Goal: Information Seeking & Learning: Check status

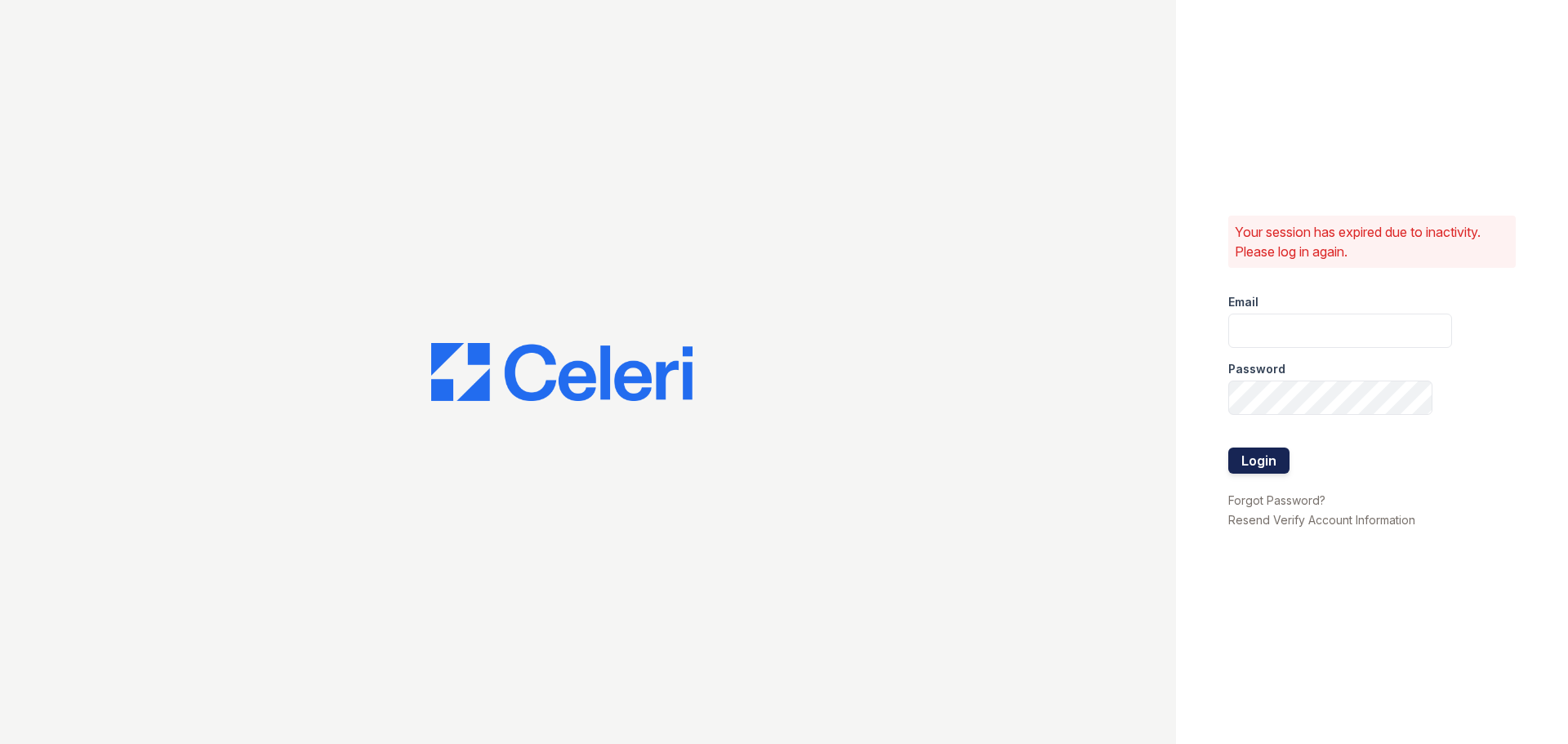
type input "arriveunionwharf@trinity-pm.com"
click at [1259, 463] on button "Login" at bounding box center [1259, 460] width 62 height 26
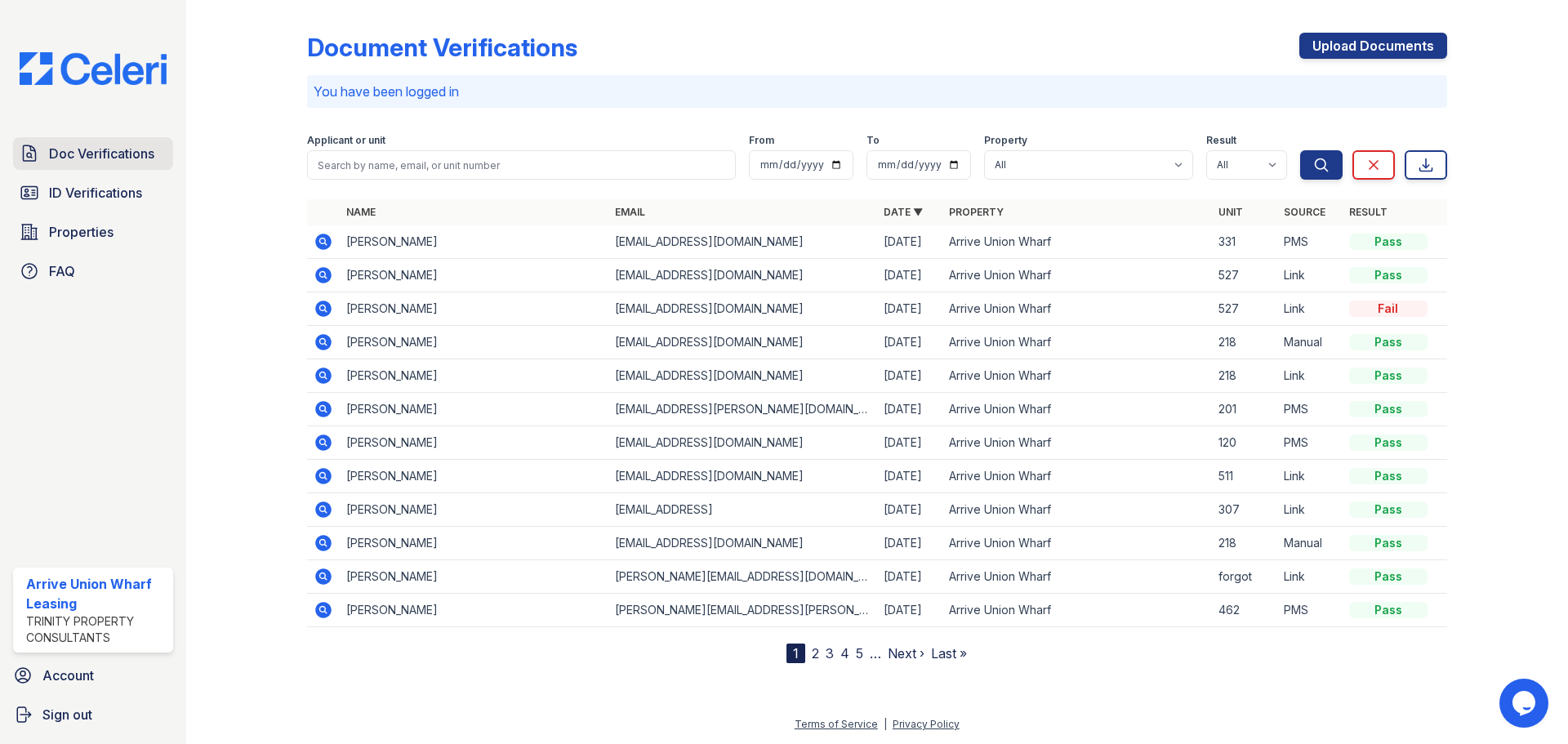
click at [119, 149] on span "Doc Verifications" at bounding box center [101, 154] width 105 height 20
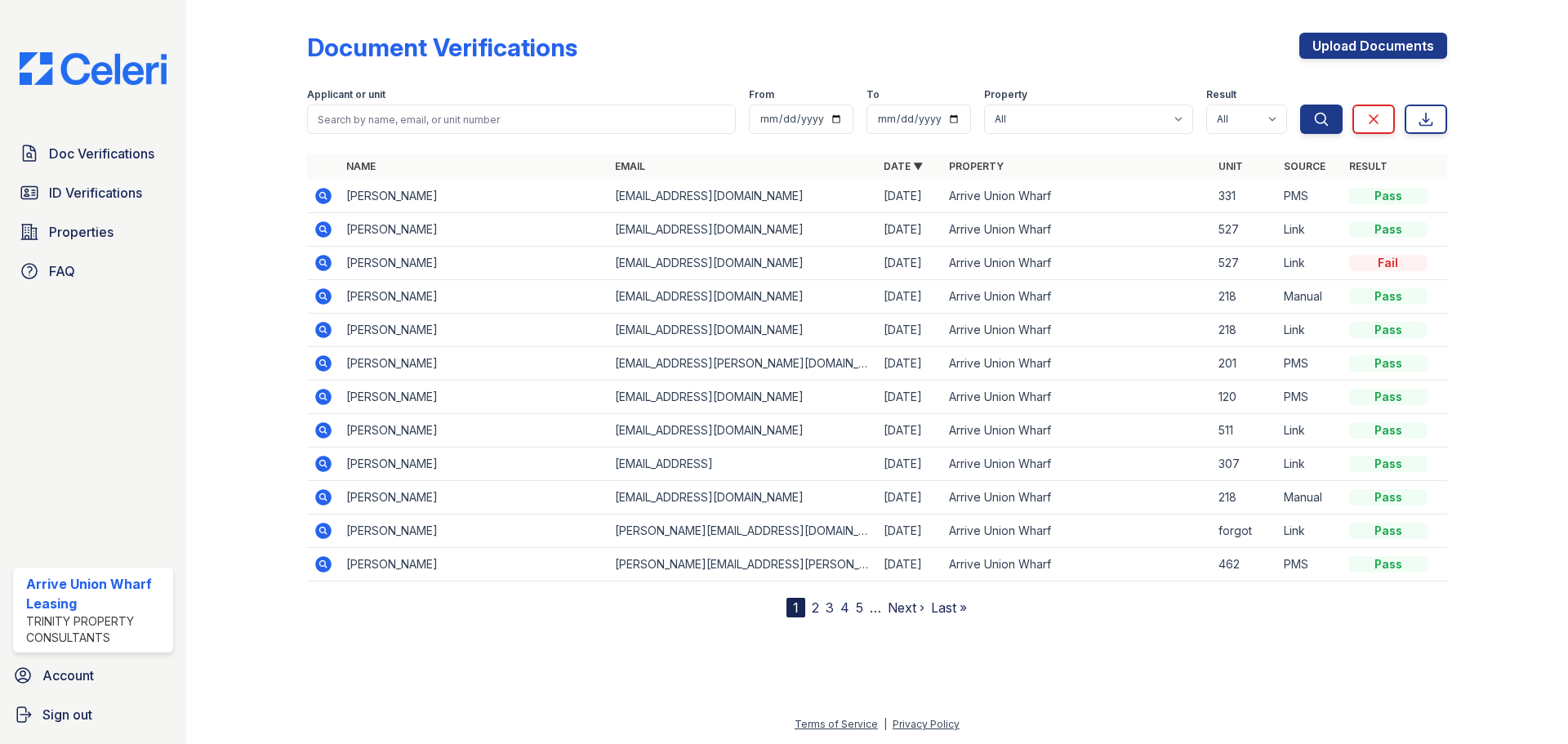
click at [323, 195] on icon at bounding box center [322, 195] width 5 height 5
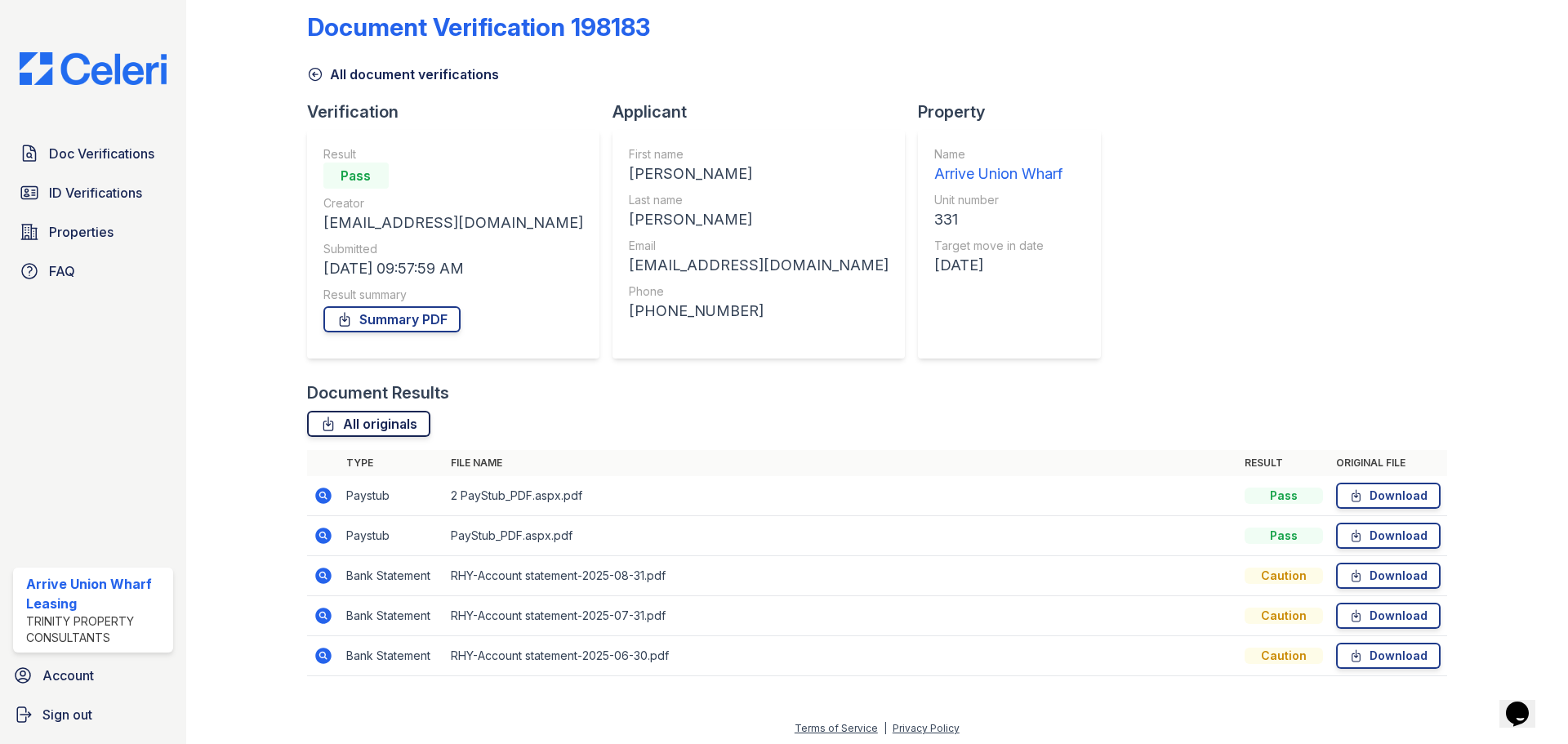
scroll to position [24, 0]
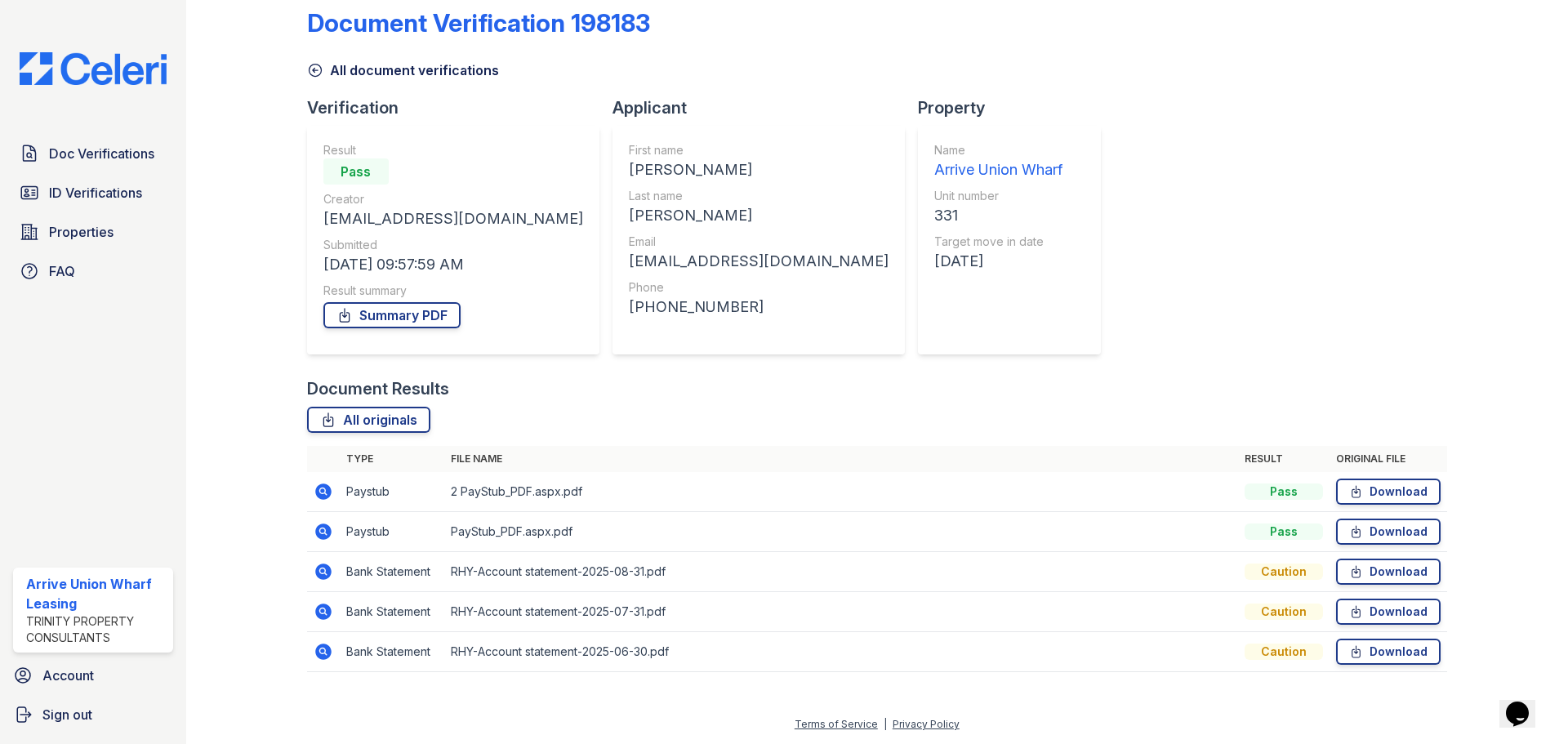
click at [314, 523] on icon at bounding box center [323, 532] width 20 height 20
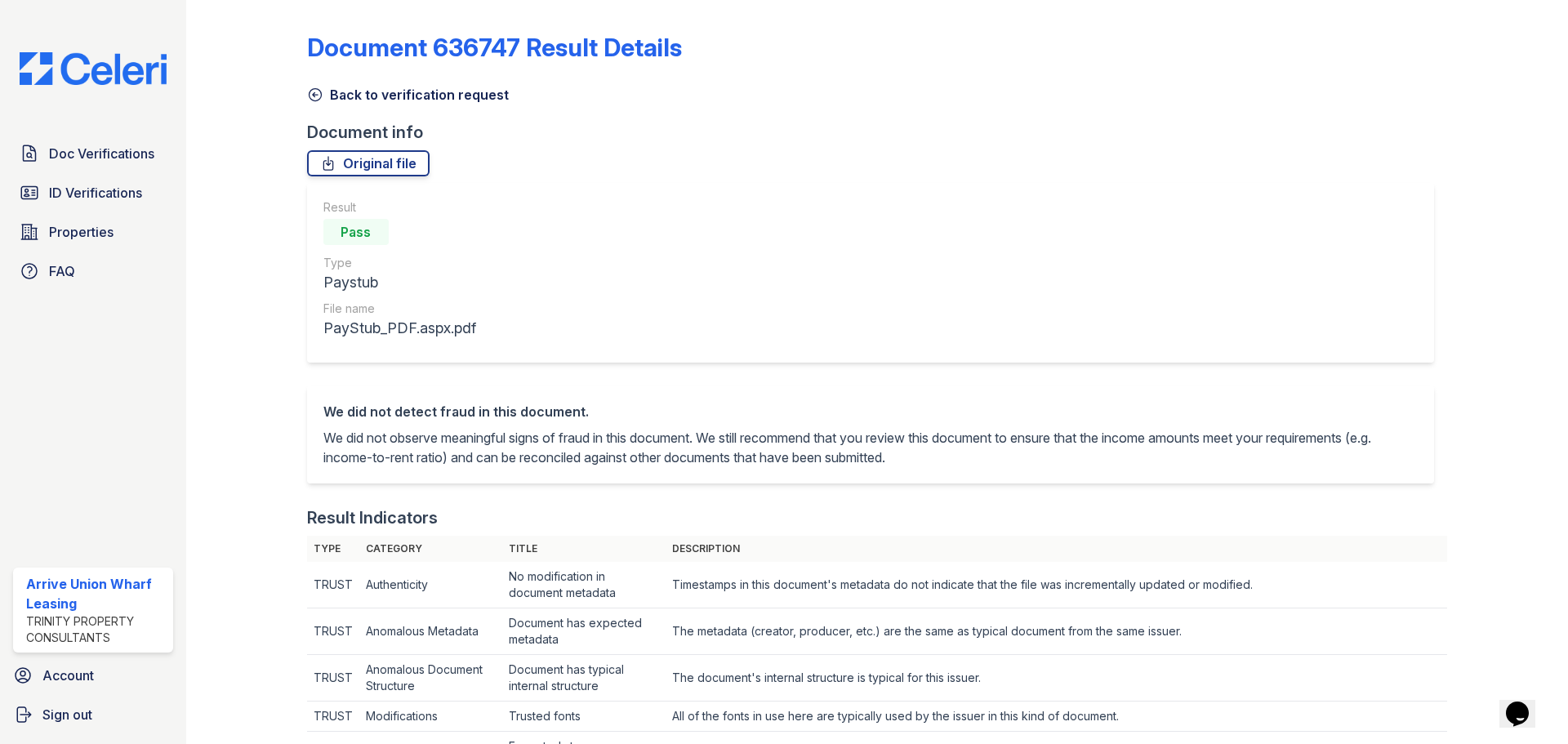
click at [313, 93] on icon at bounding box center [315, 95] width 13 height 13
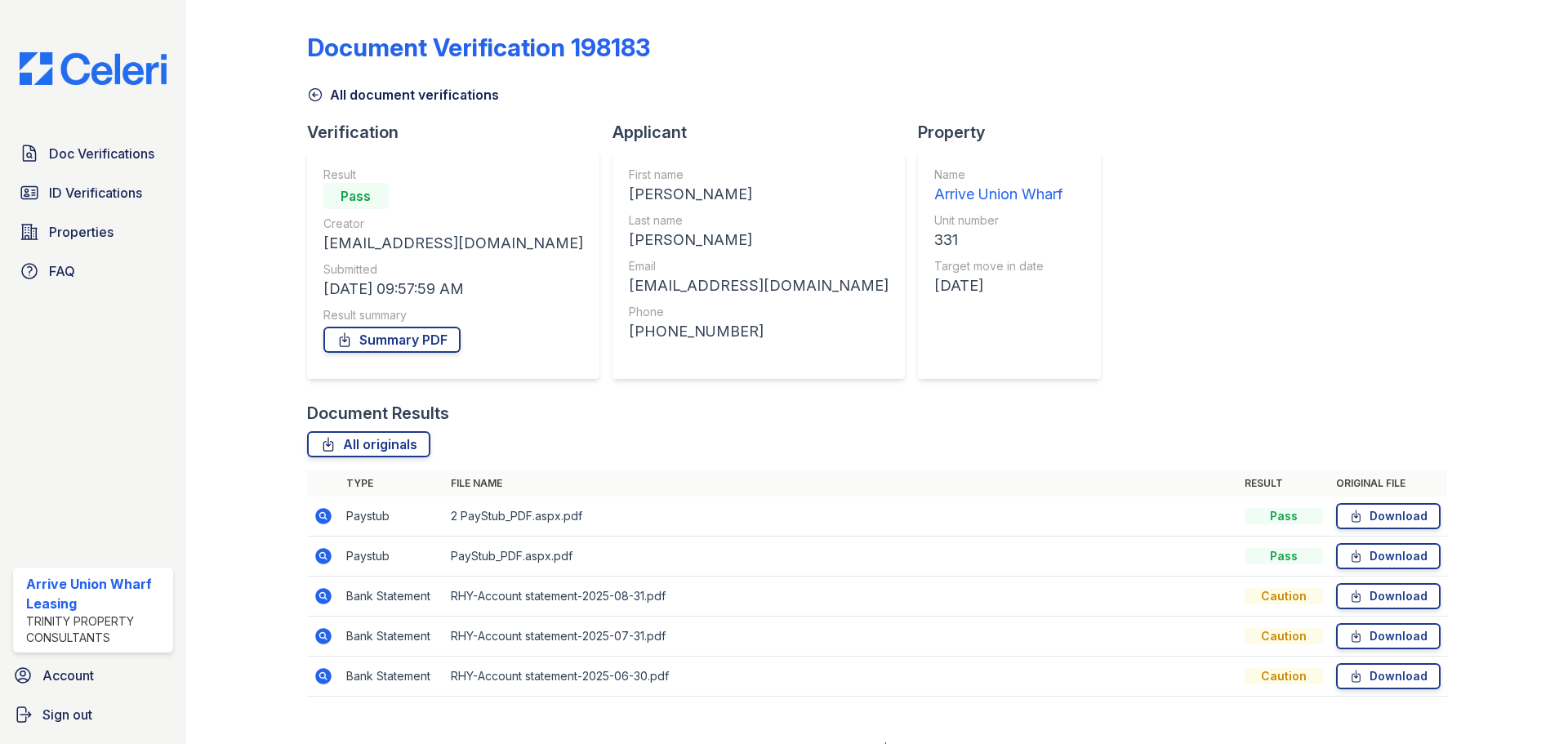
click at [320, 513] on icon at bounding box center [323, 517] width 20 height 20
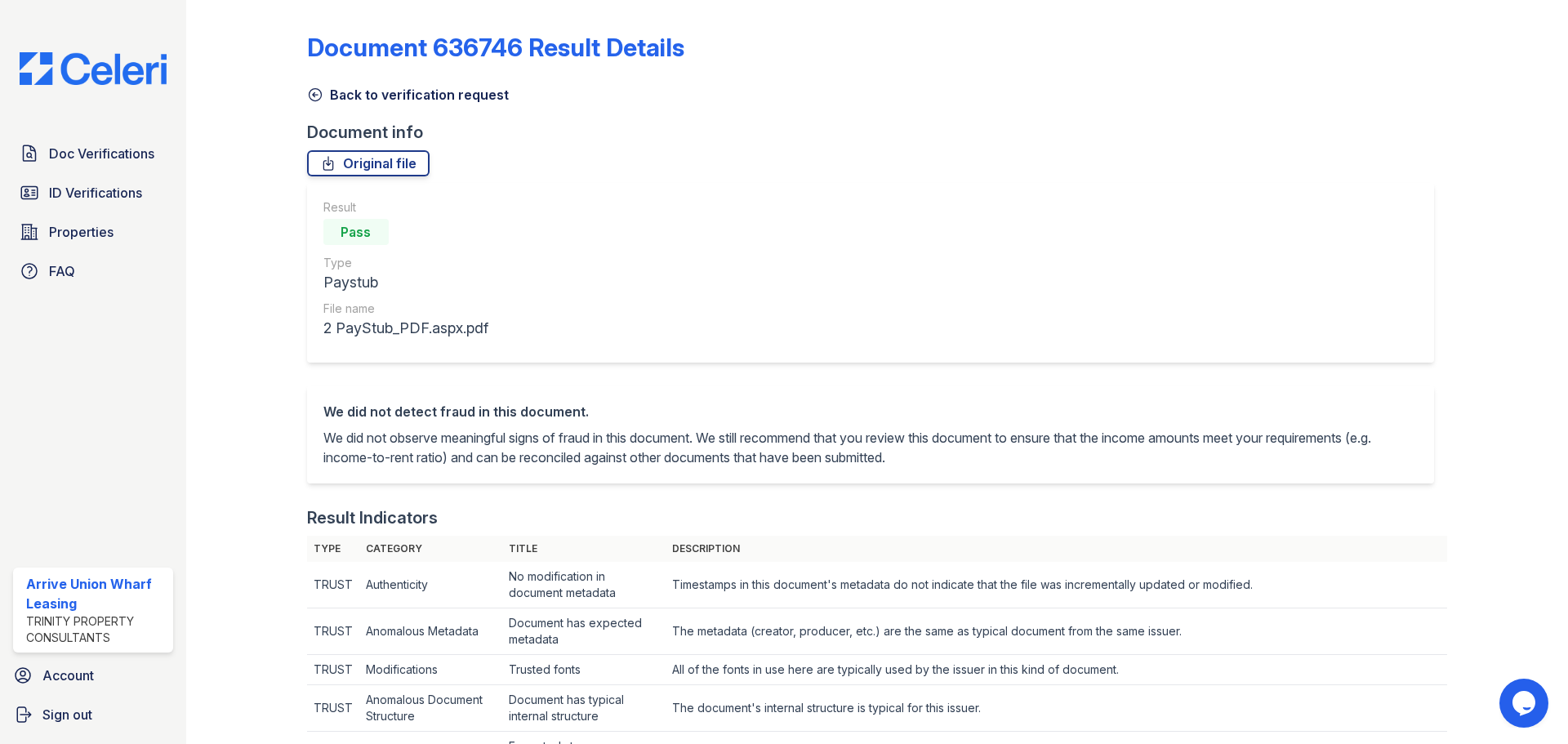
click at [310, 92] on icon at bounding box center [315, 95] width 16 height 16
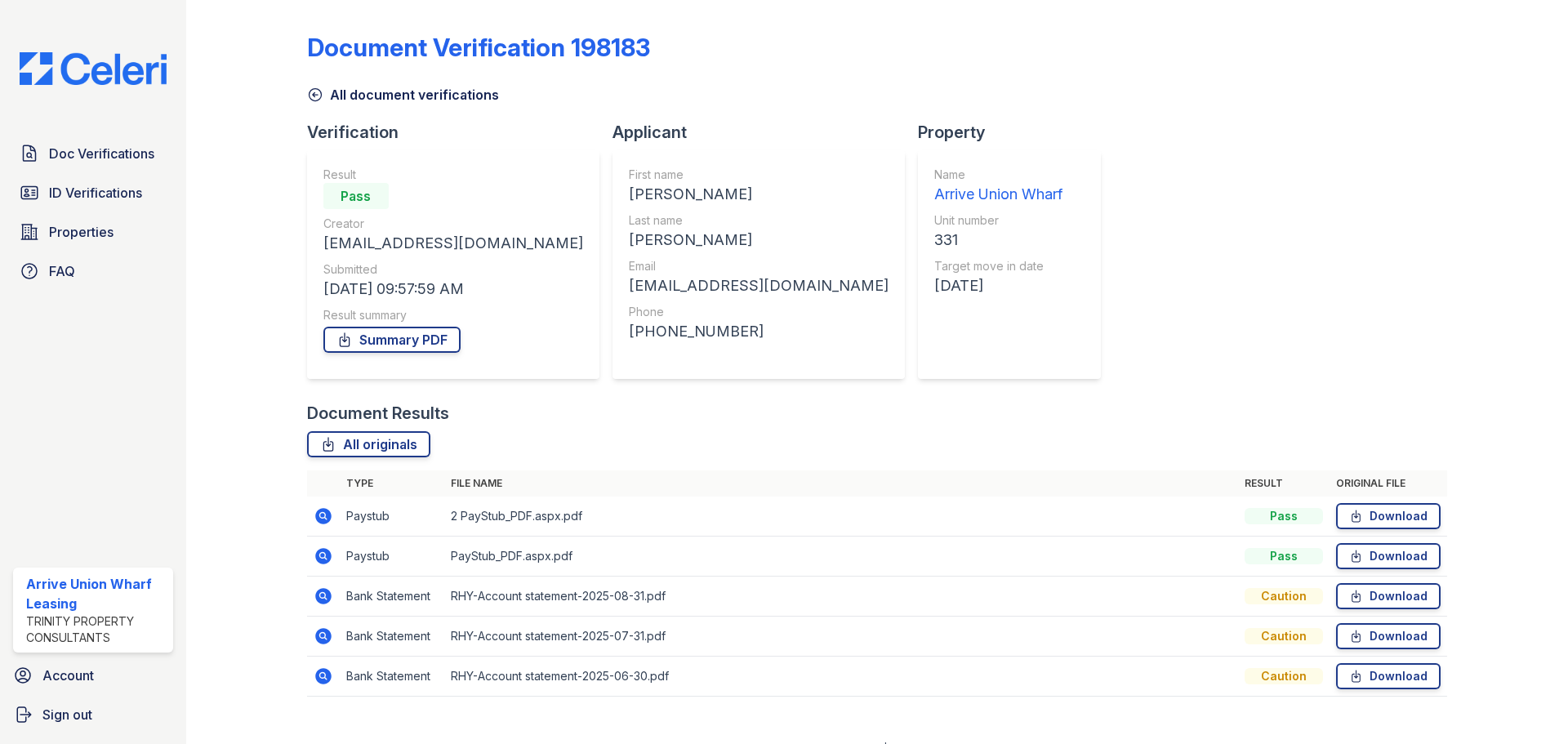
click at [320, 594] on icon at bounding box center [323, 596] width 20 height 20
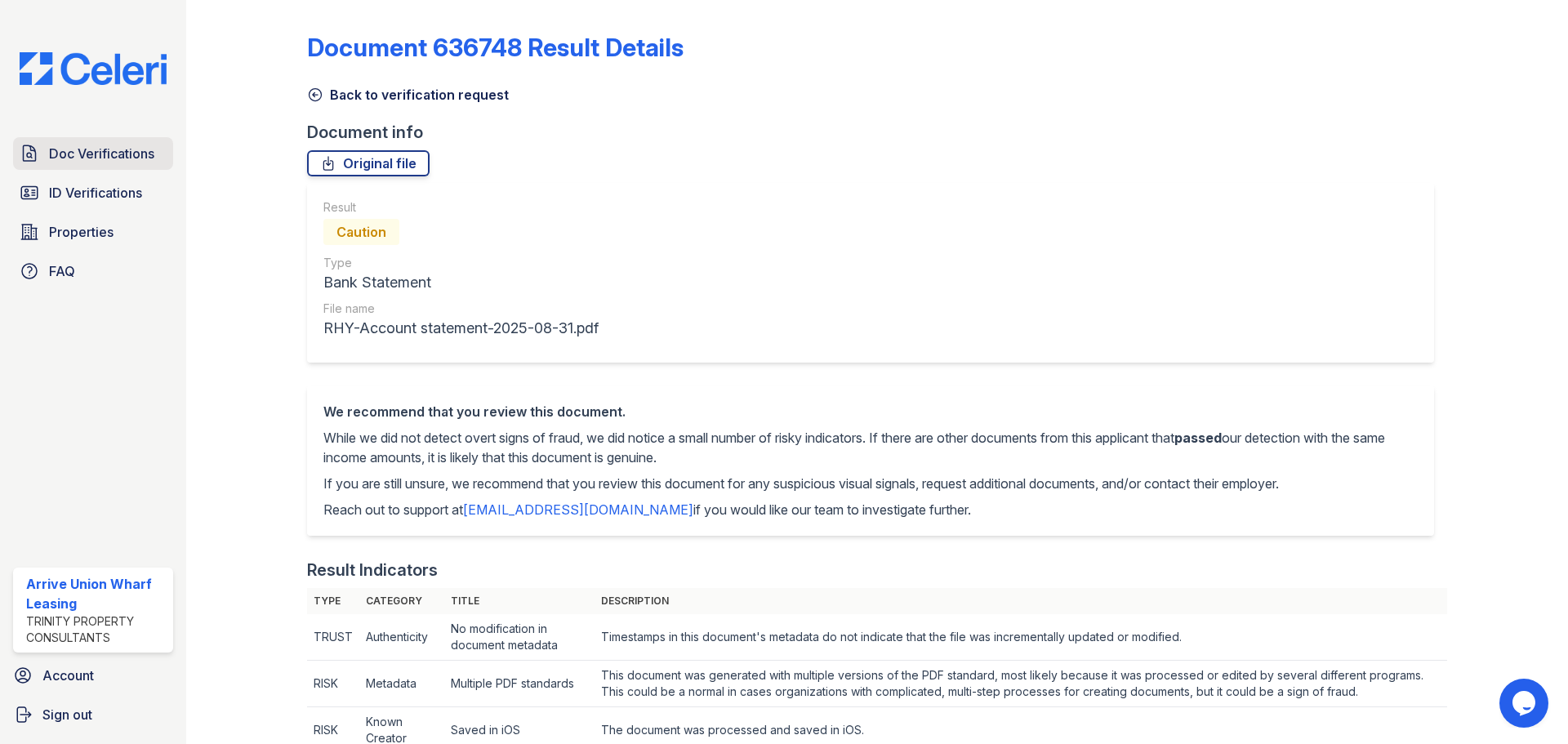
click at [112, 146] on span "Doc Verifications" at bounding box center [101, 154] width 105 height 20
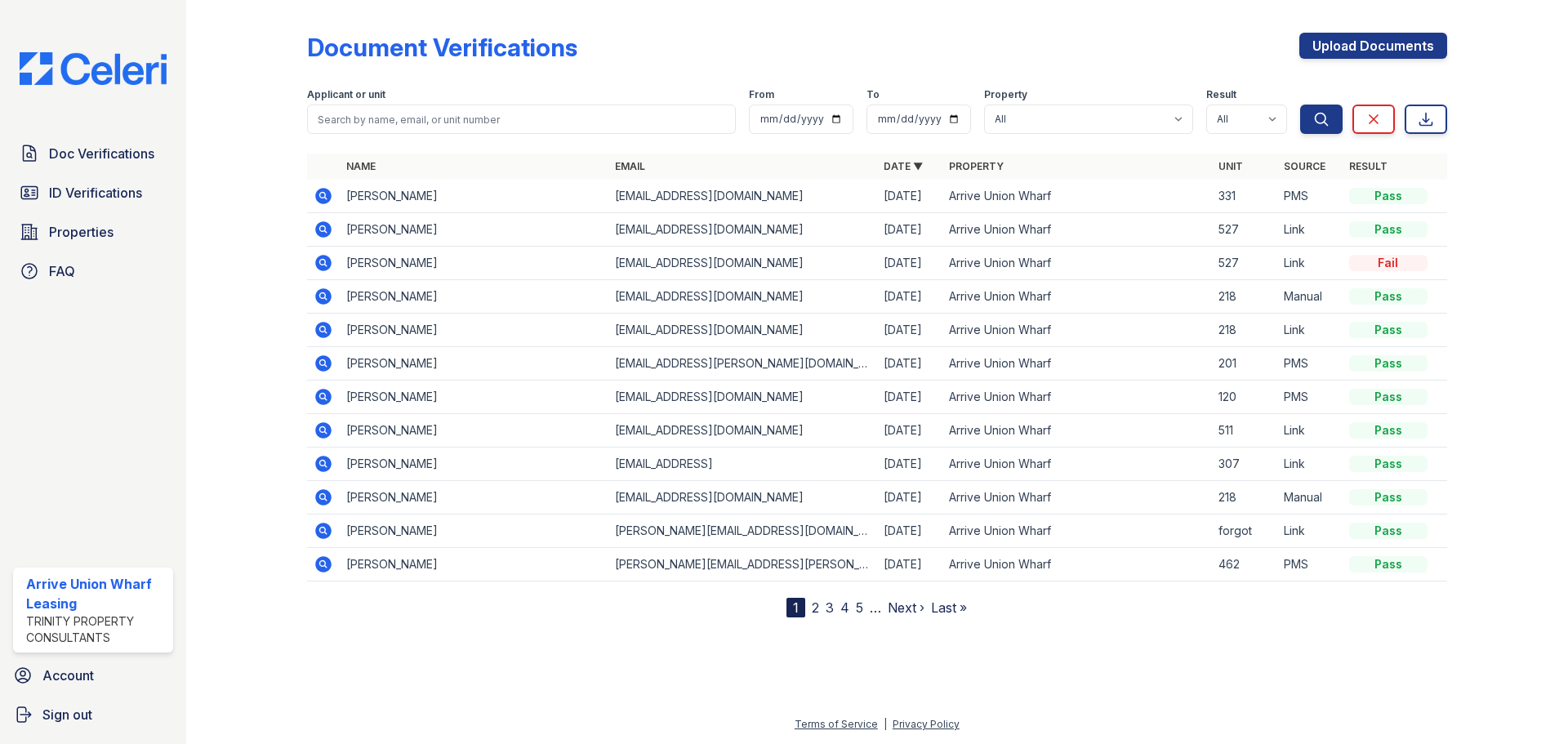
click at [319, 199] on icon at bounding box center [323, 196] width 16 height 16
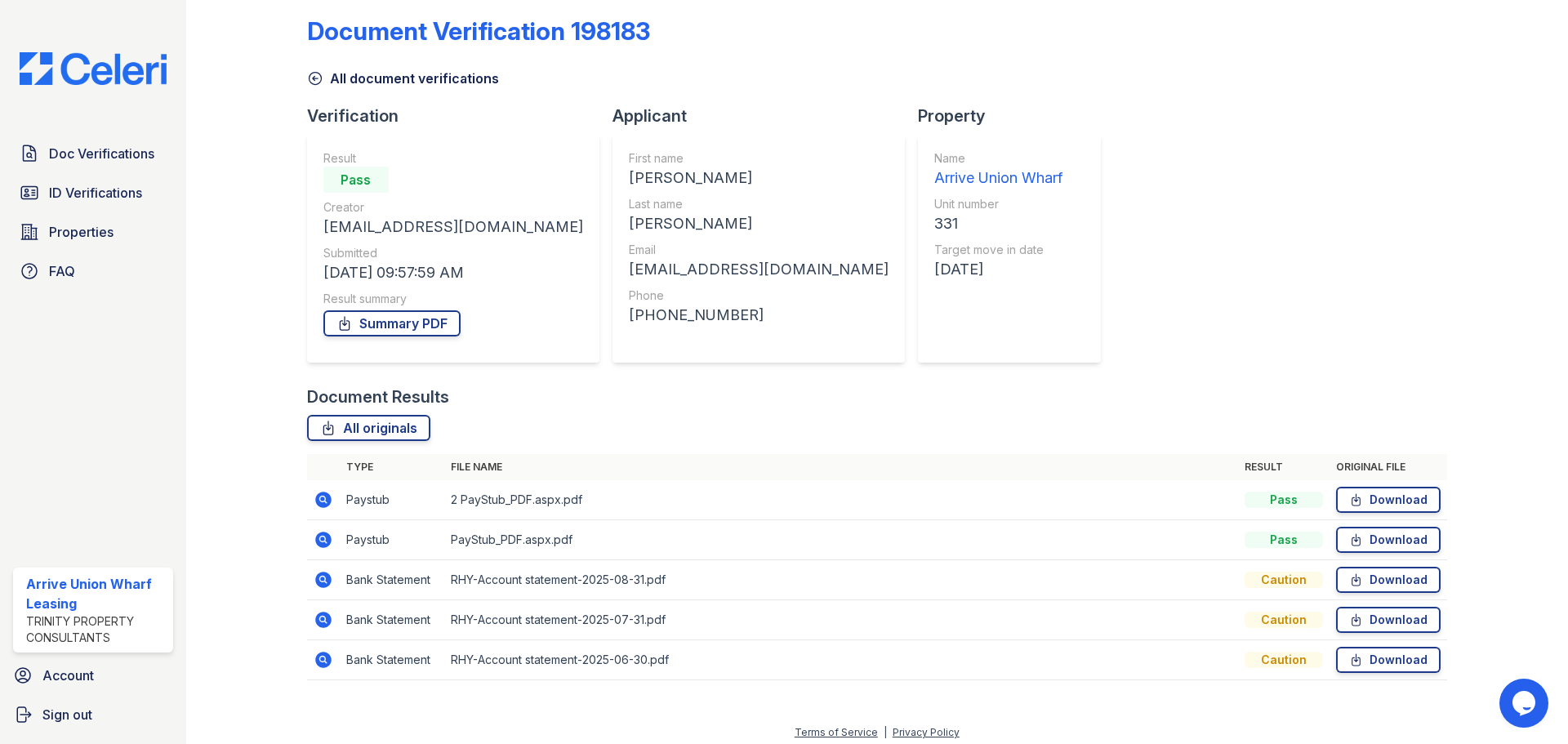
scroll to position [24, 0]
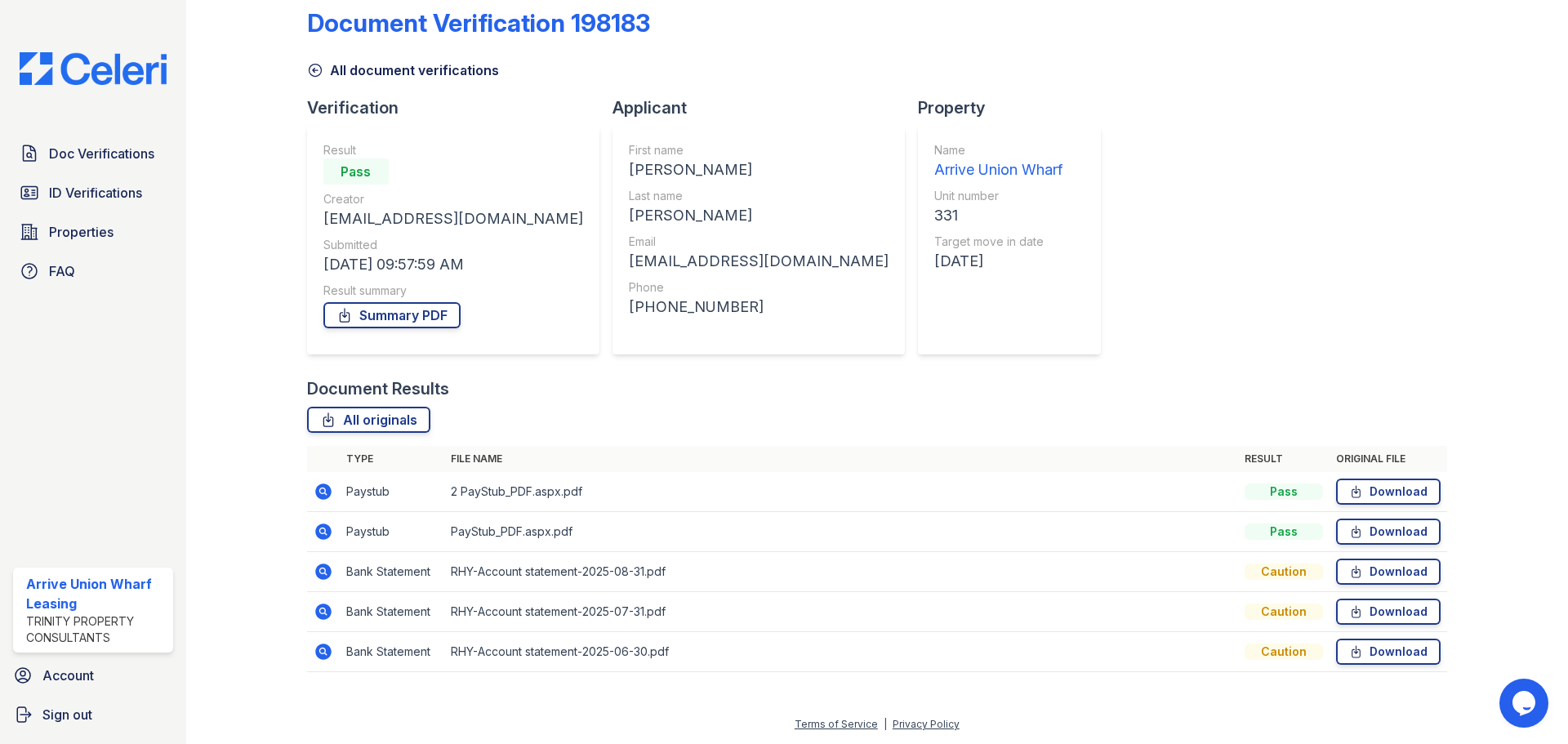
click at [328, 610] on icon at bounding box center [323, 612] width 16 height 16
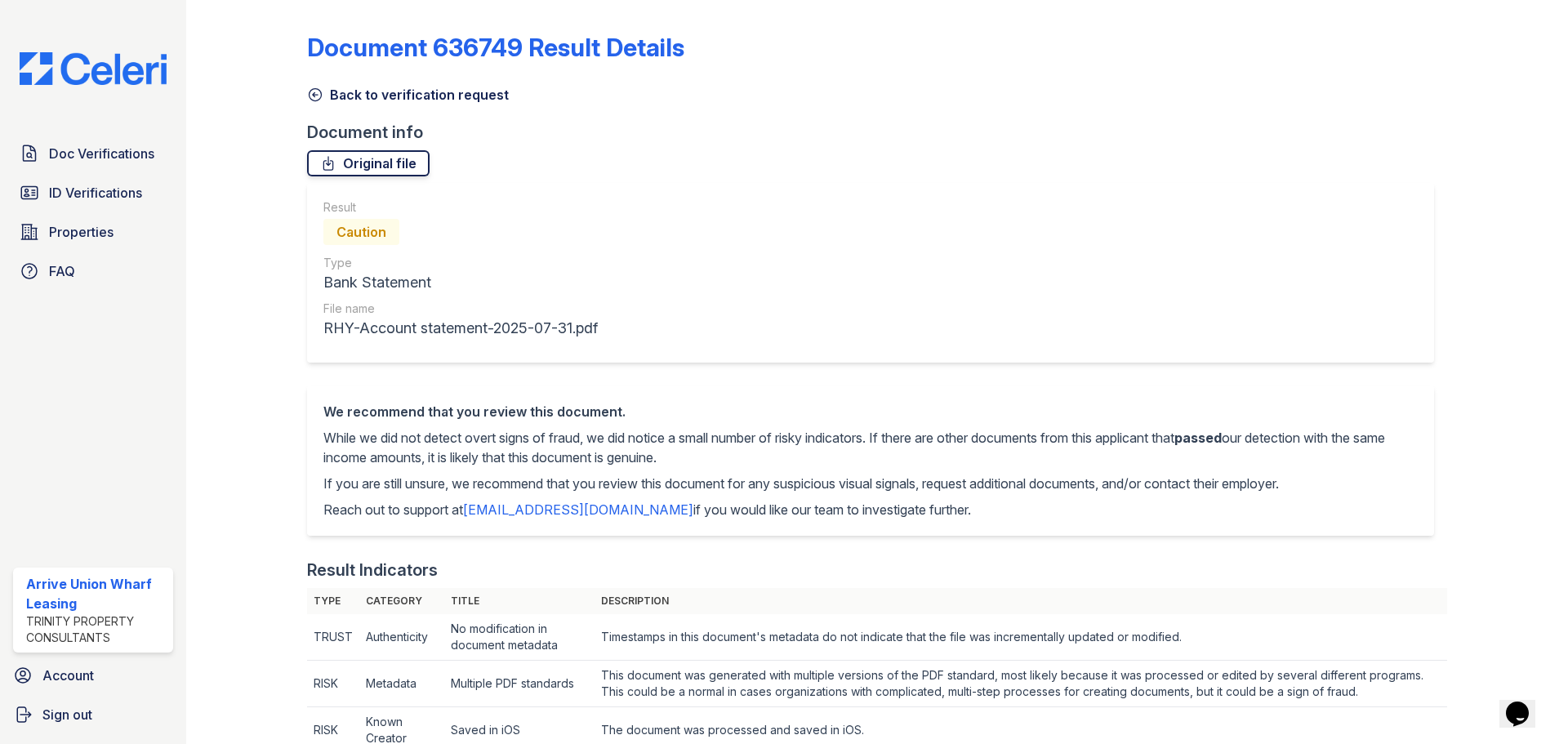
click at [378, 167] on link "Original file" at bounding box center [368, 163] width 122 height 26
click at [91, 212] on div "Doc Verifications ID Verifications Properties FAQ" at bounding box center [92, 212] width 173 height 150
click at [91, 202] on span "ID Verifications" at bounding box center [95, 193] width 93 height 20
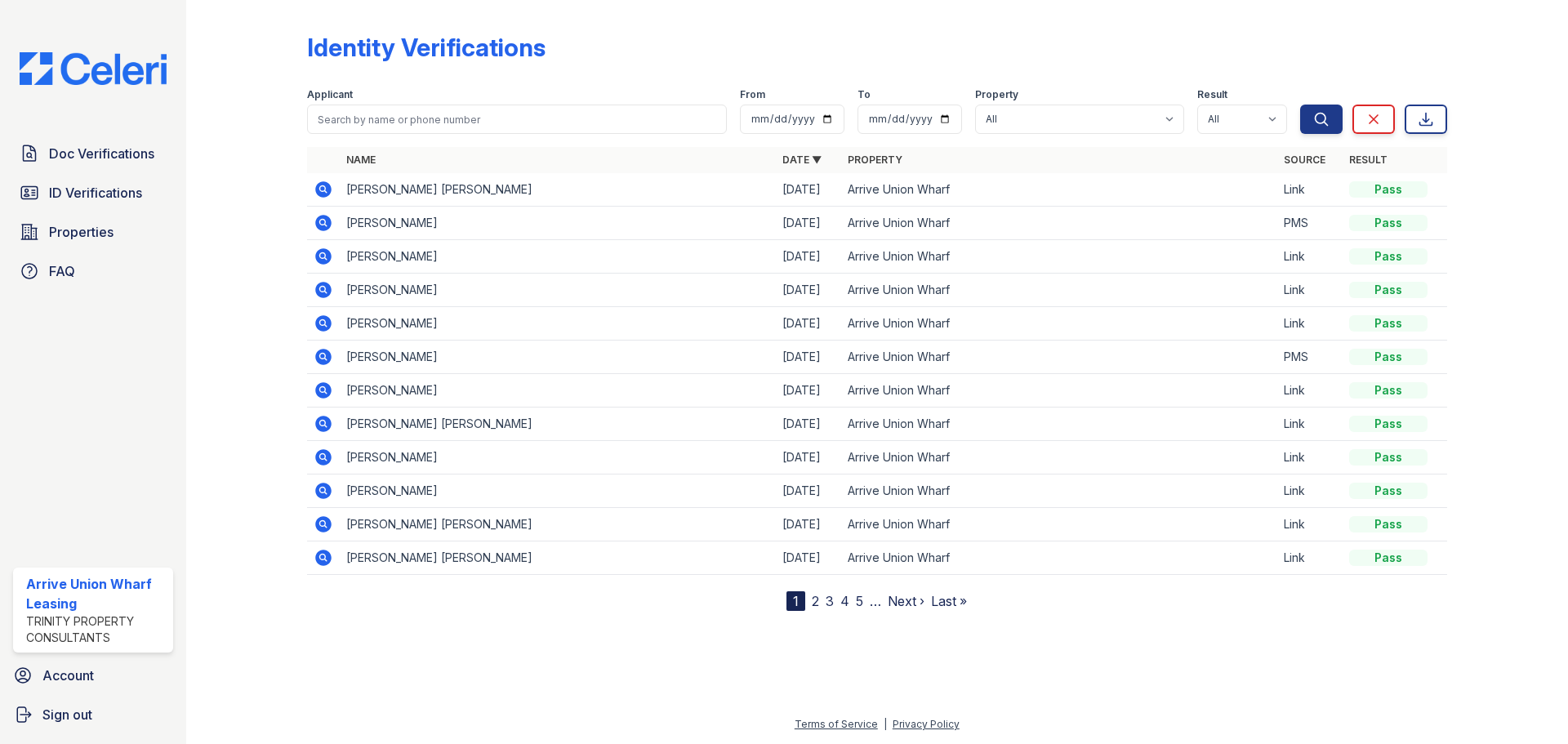
click at [328, 191] on icon at bounding box center [323, 189] width 16 height 16
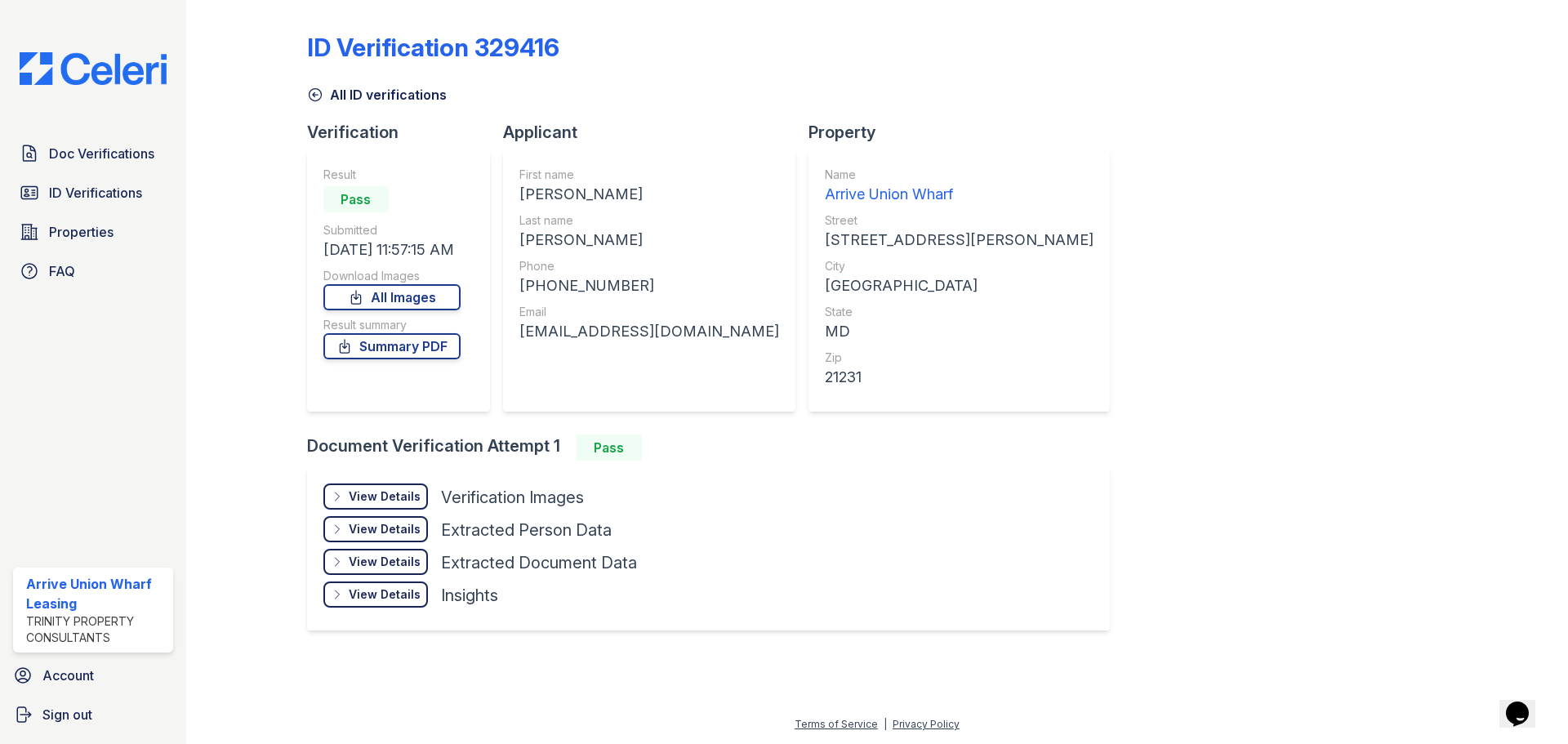
click at [386, 496] on div "View Details" at bounding box center [384, 497] width 72 height 16
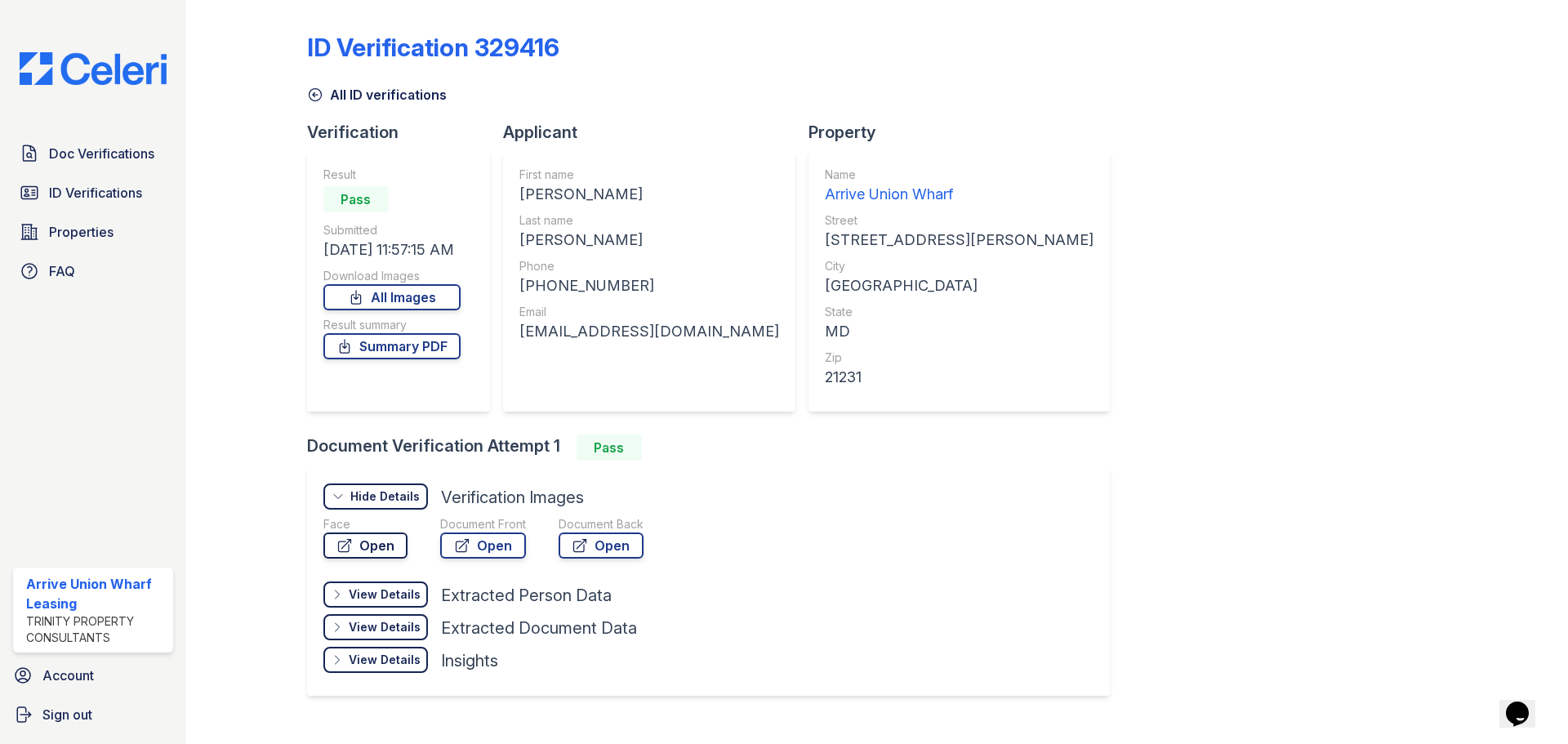
click at [375, 556] on link "Open" at bounding box center [365, 546] width 84 height 26
click at [71, 162] on span "Doc Verifications" at bounding box center [101, 154] width 105 height 20
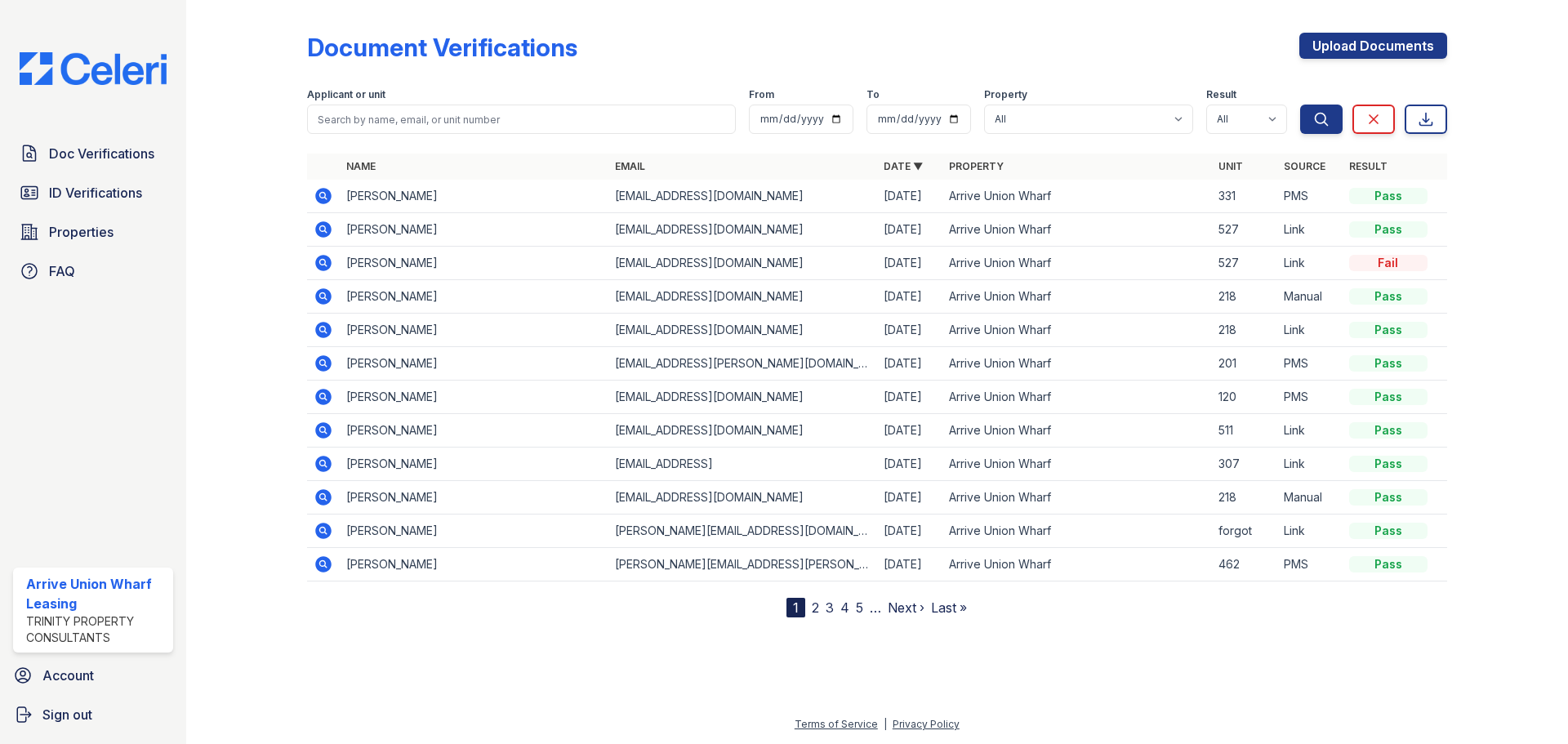
click at [321, 229] on icon at bounding box center [322, 228] width 5 height 5
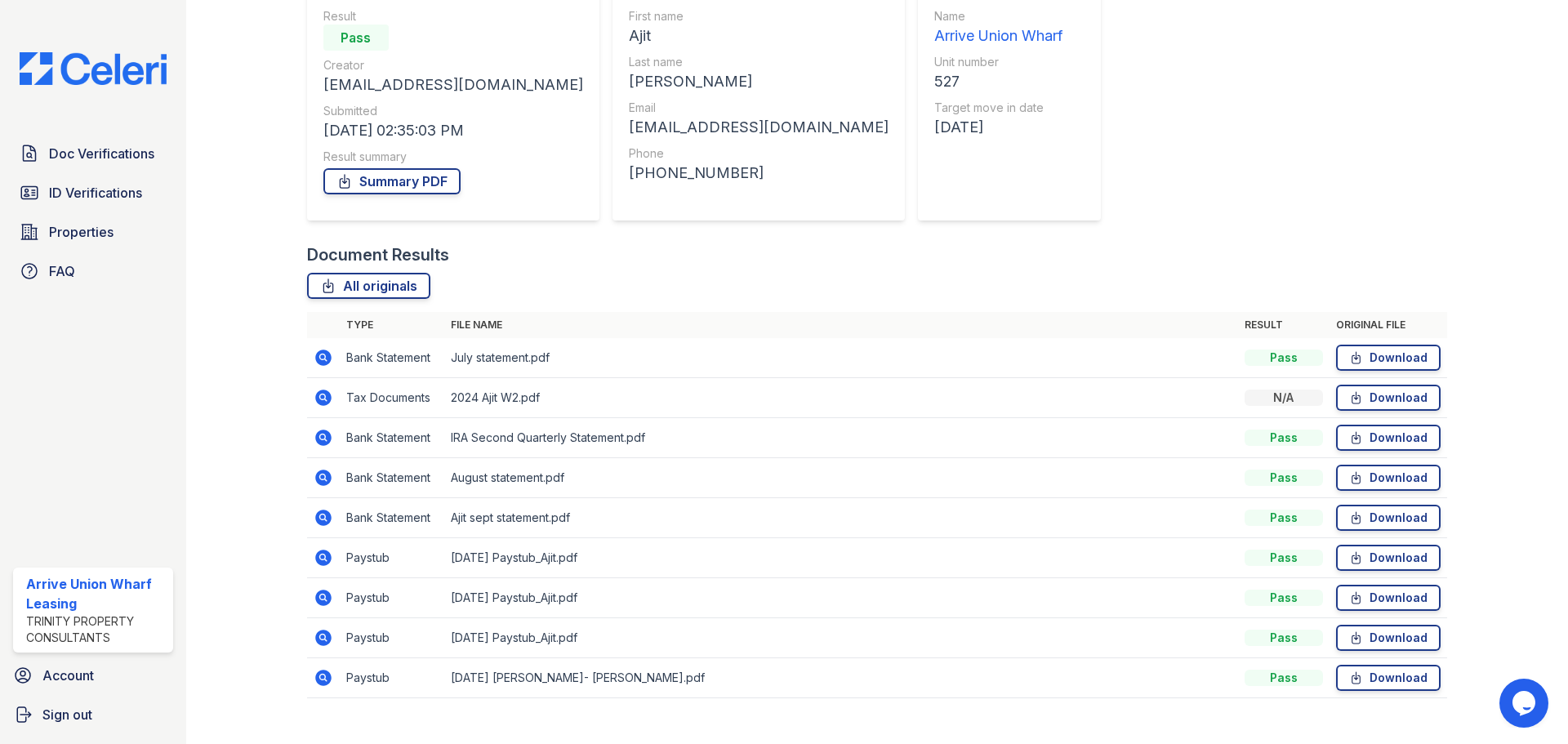
scroll to position [185, 0]
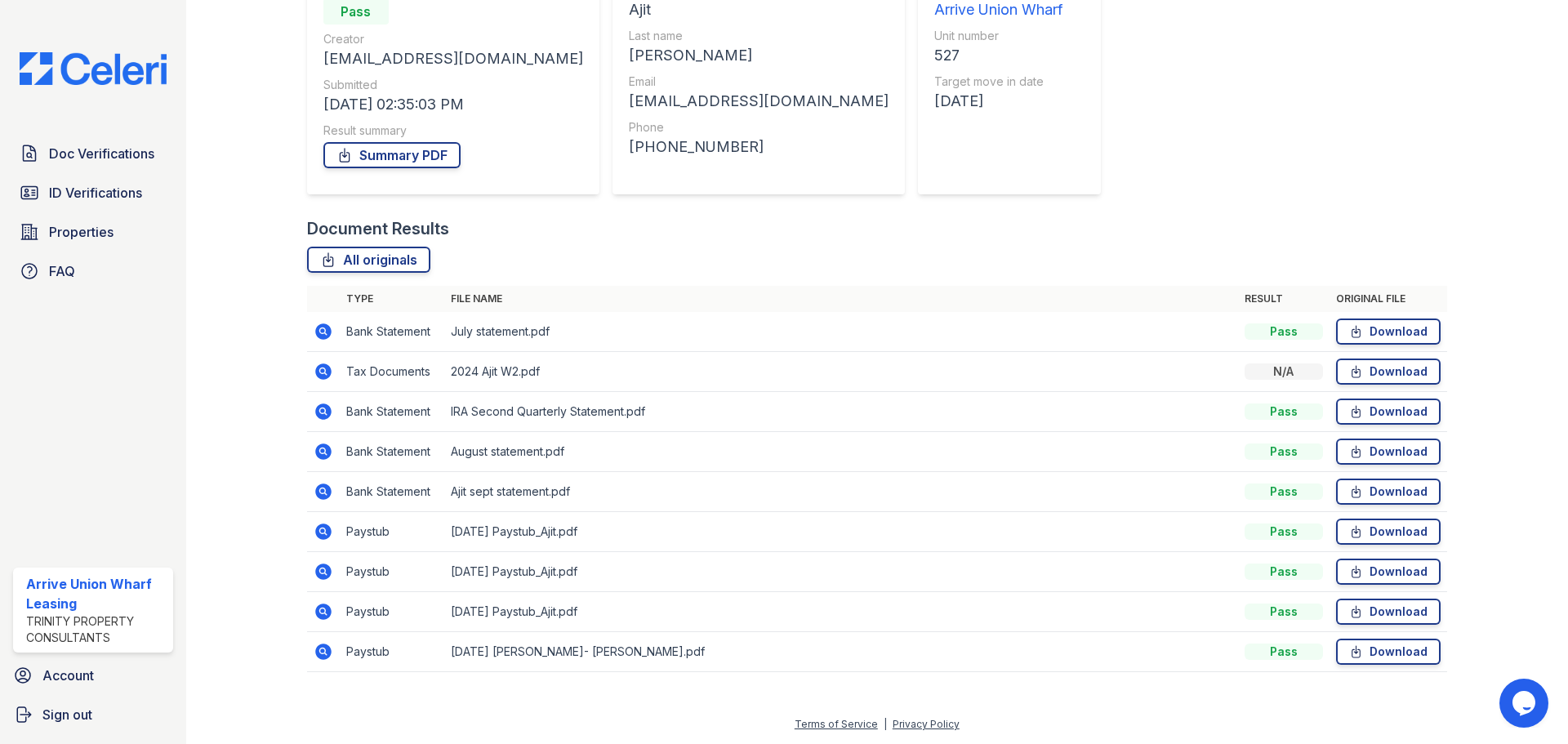
click at [323, 531] on icon at bounding box center [322, 530] width 5 height 5
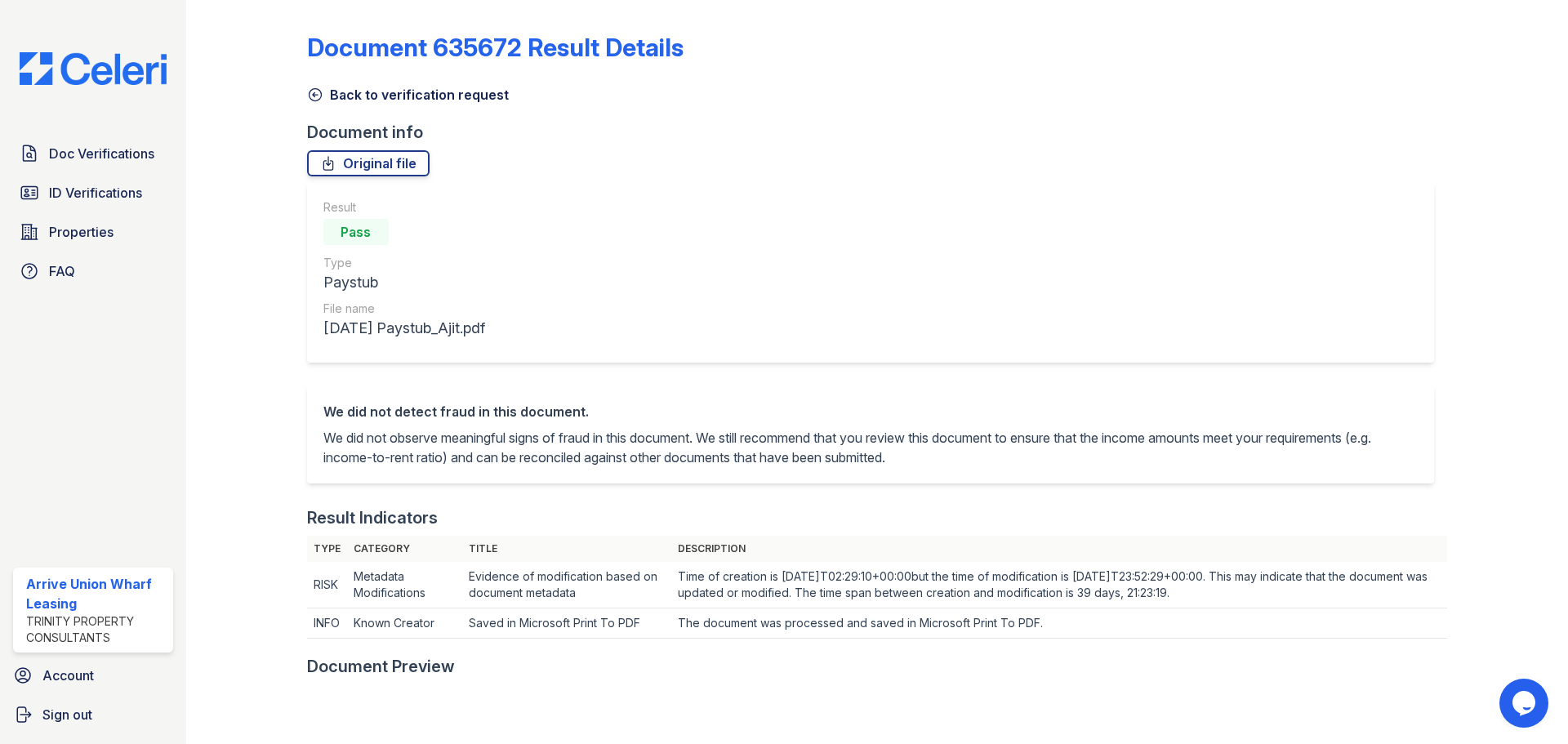
click at [312, 101] on icon at bounding box center [315, 95] width 13 height 13
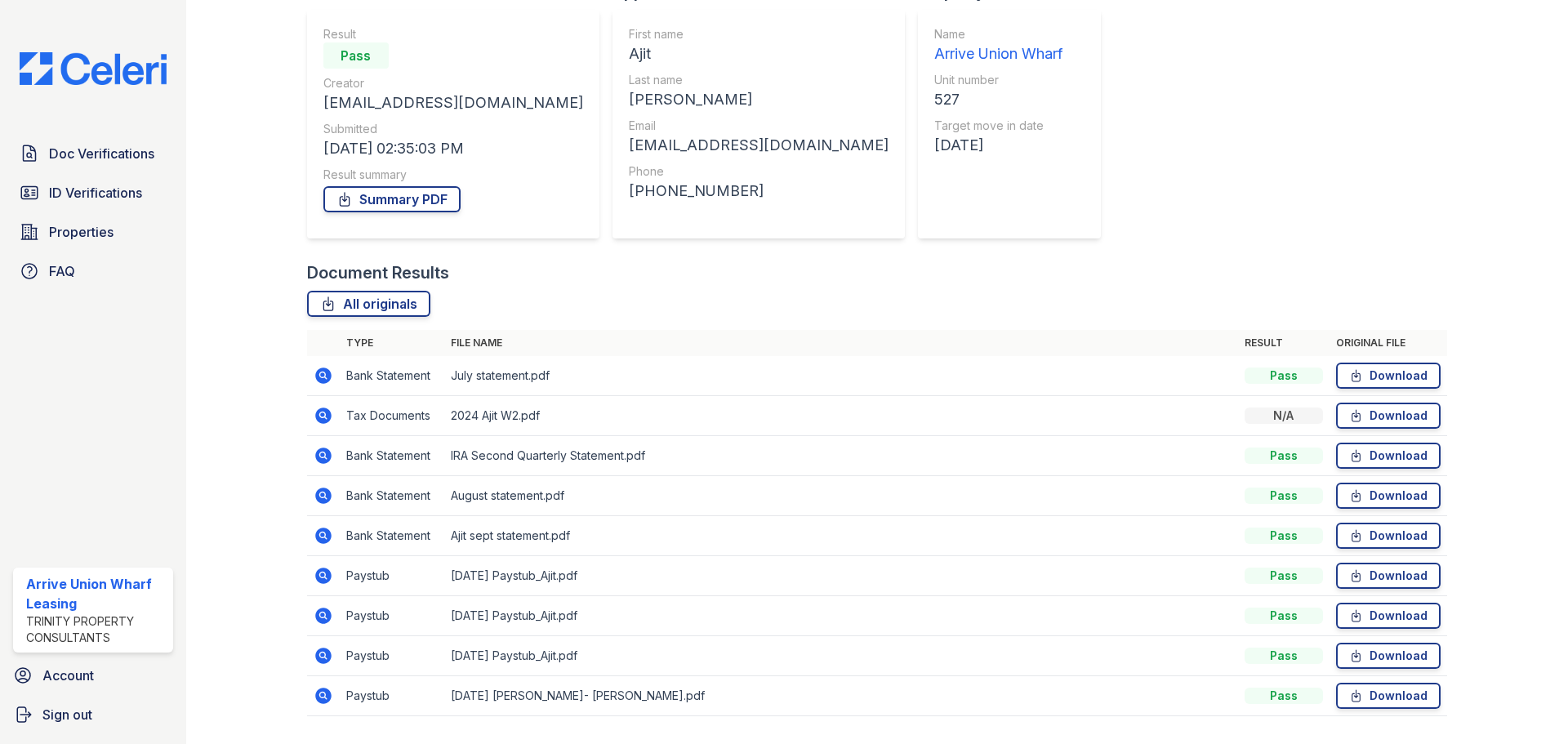
scroll to position [103, 0]
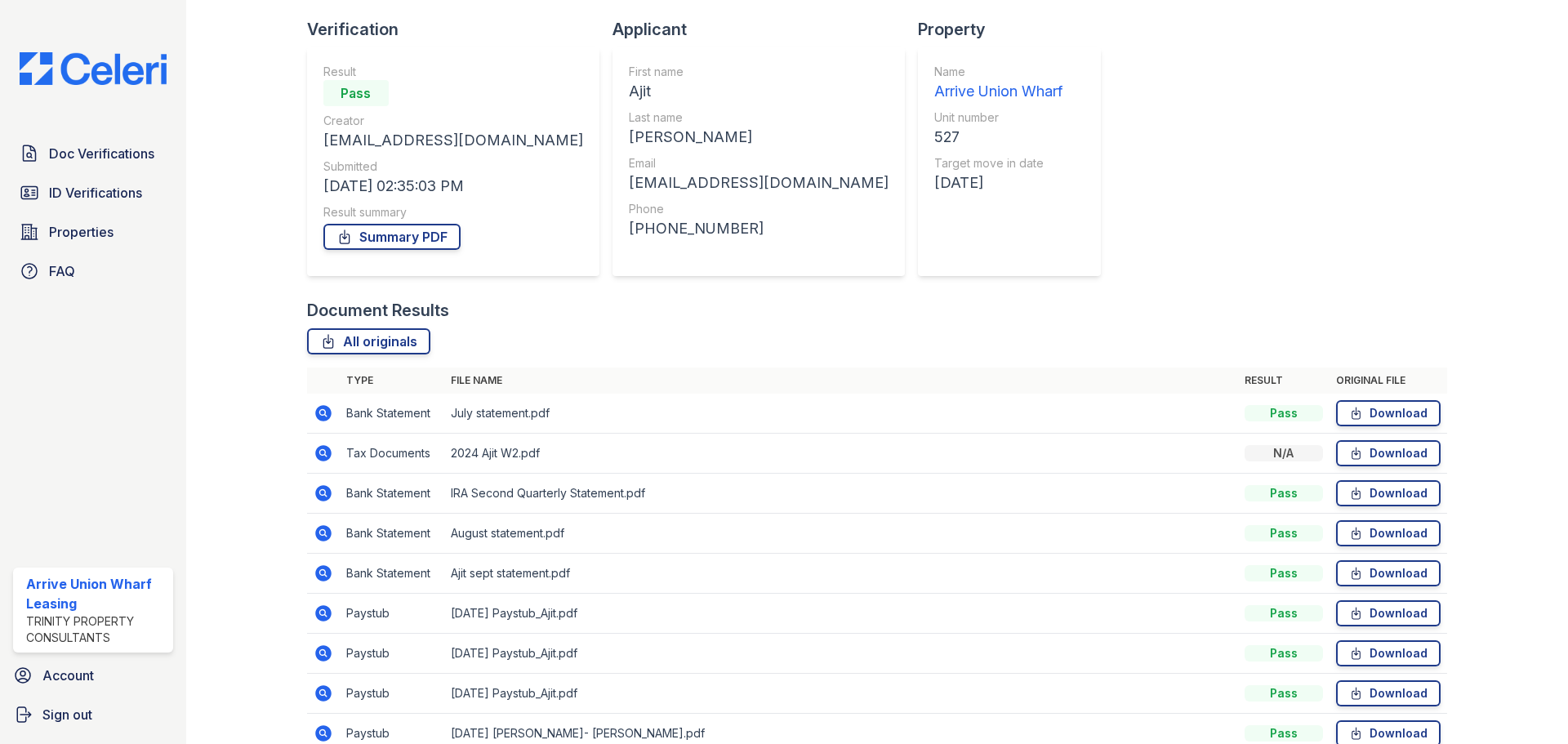
click at [323, 532] on icon at bounding box center [322, 532] width 5 height 5
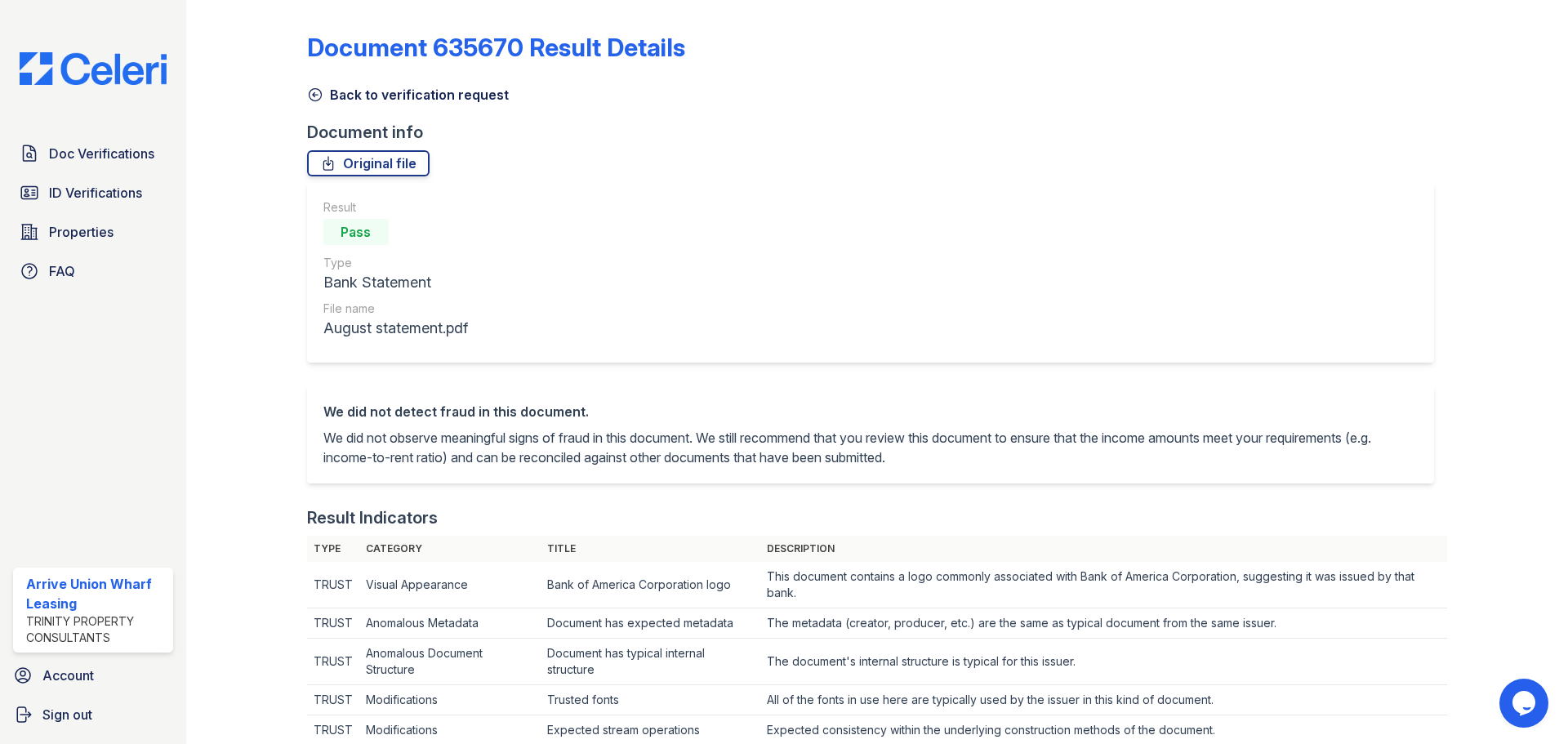
click at [318, 90] on icon at bounding box center [315, 95] width 13 height 13
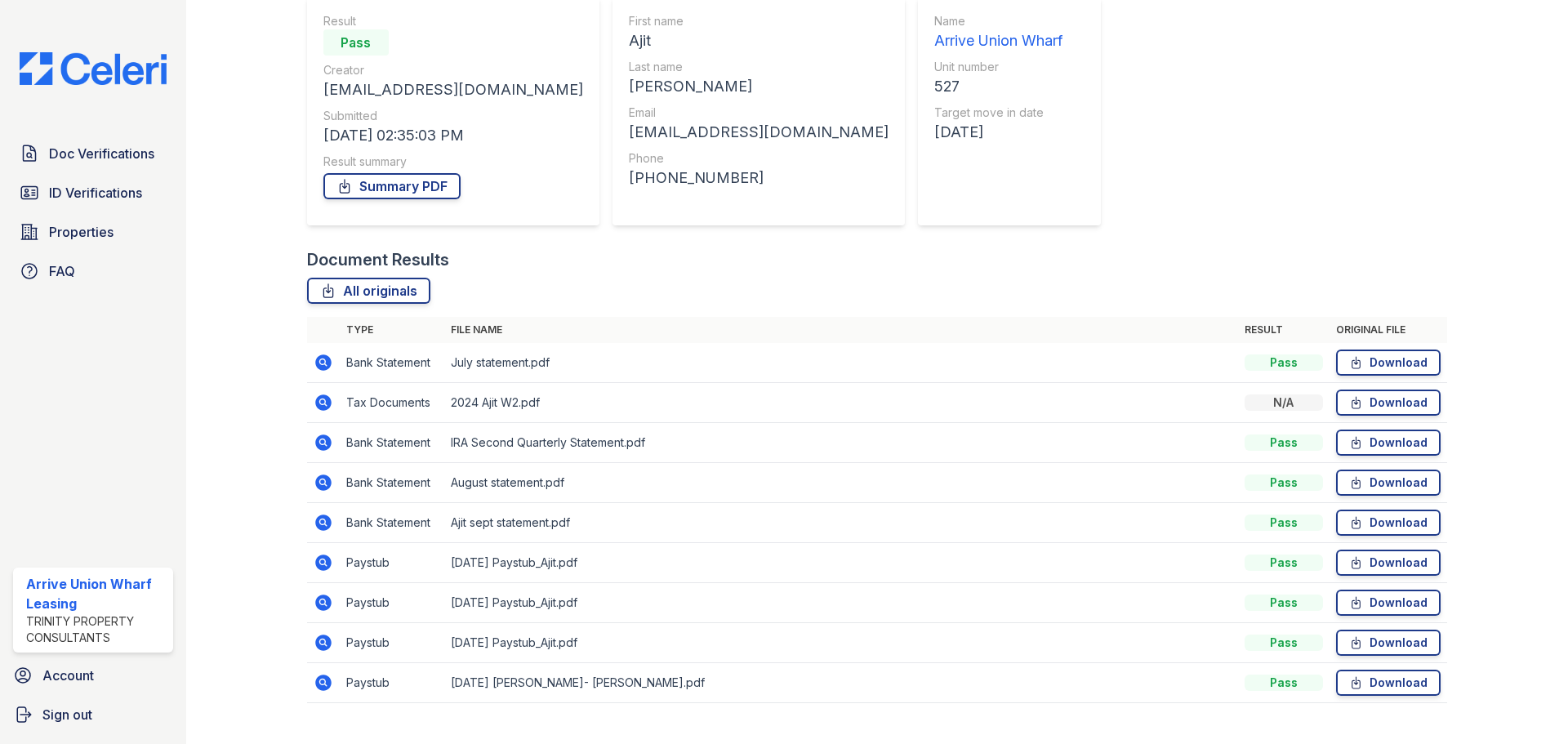
scroll to position [185, 0]
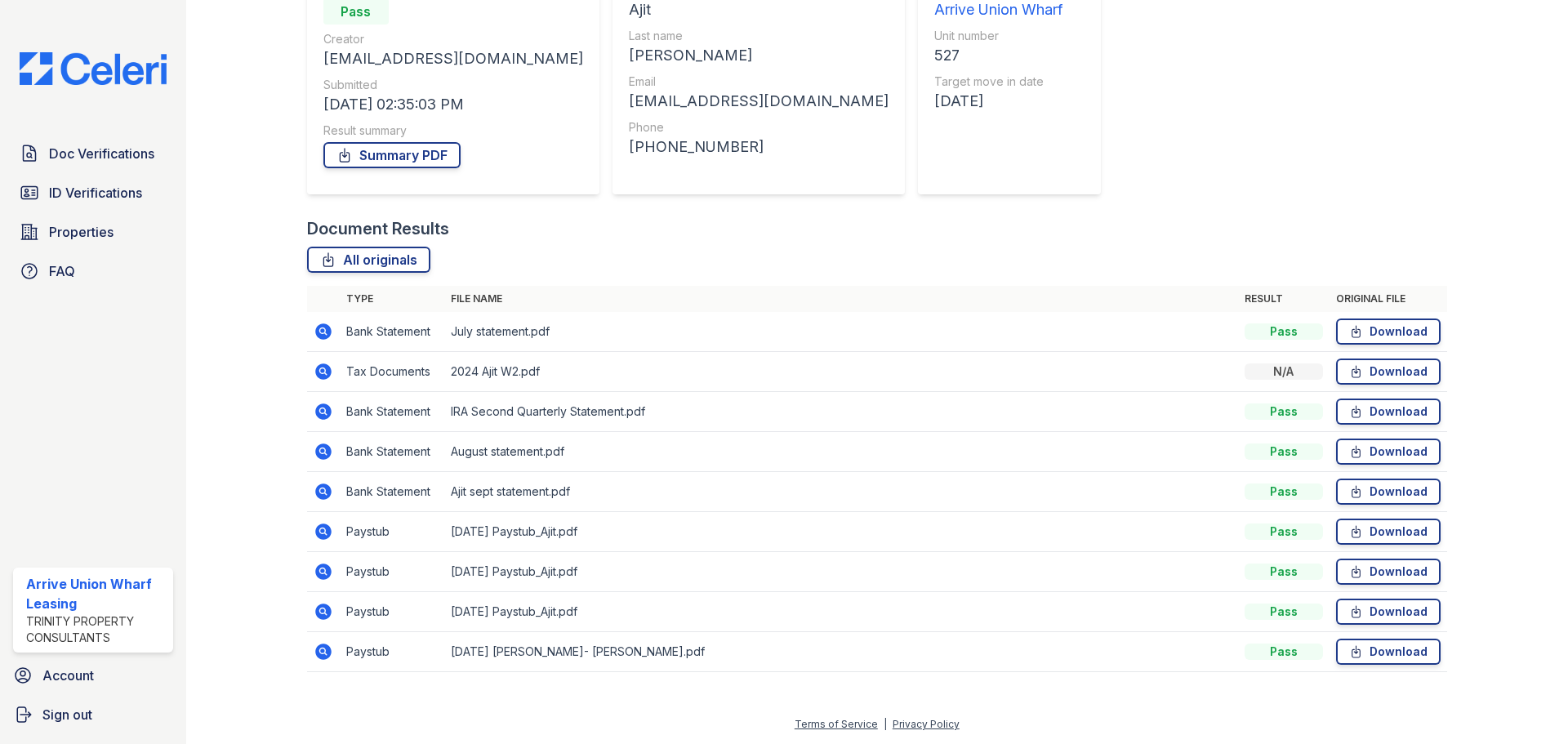
click at [316, 536] on icon at bounding box center [323, 532] width 16 height 16
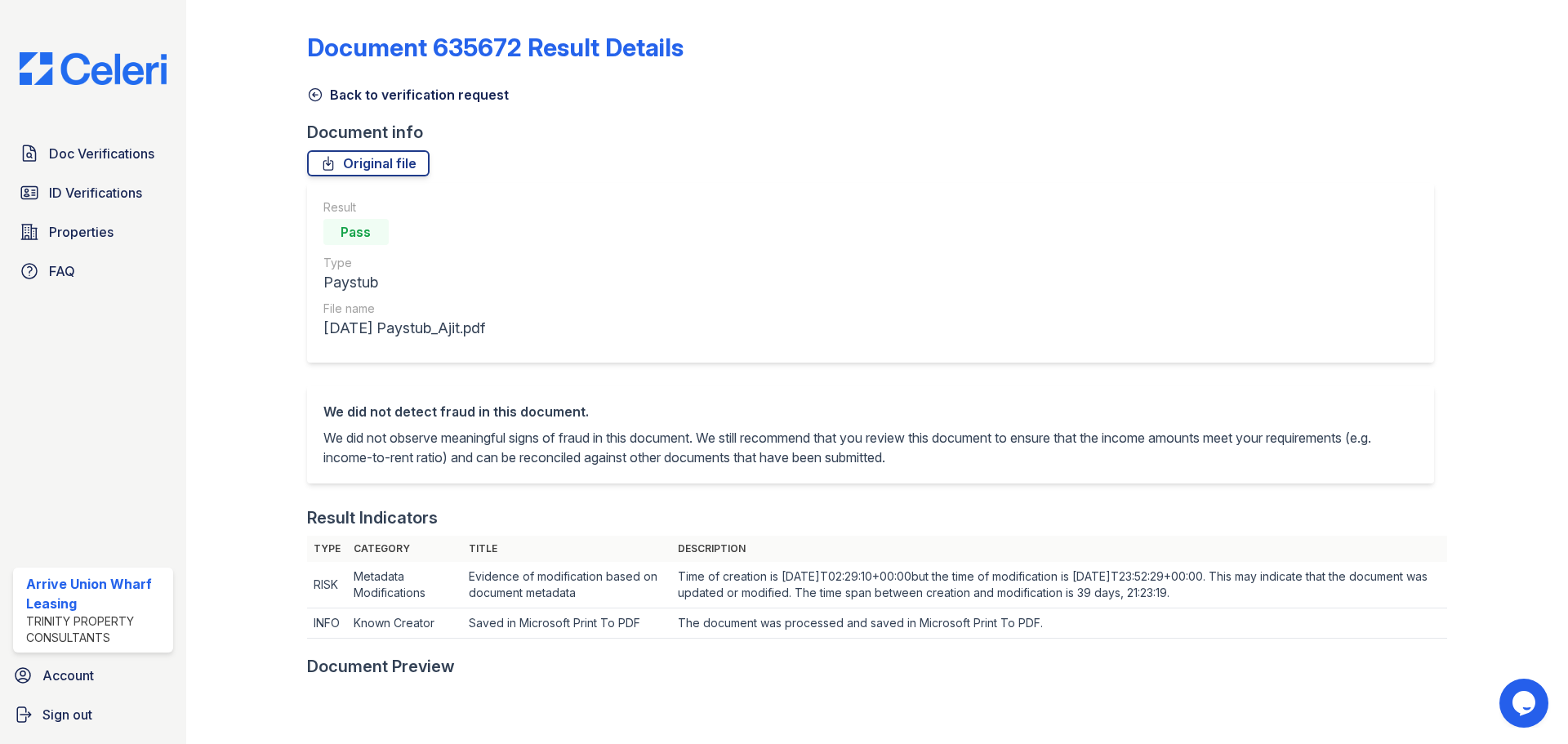
click at [313, 92] on icon at bounding box center [315, 95] width 16 height 16
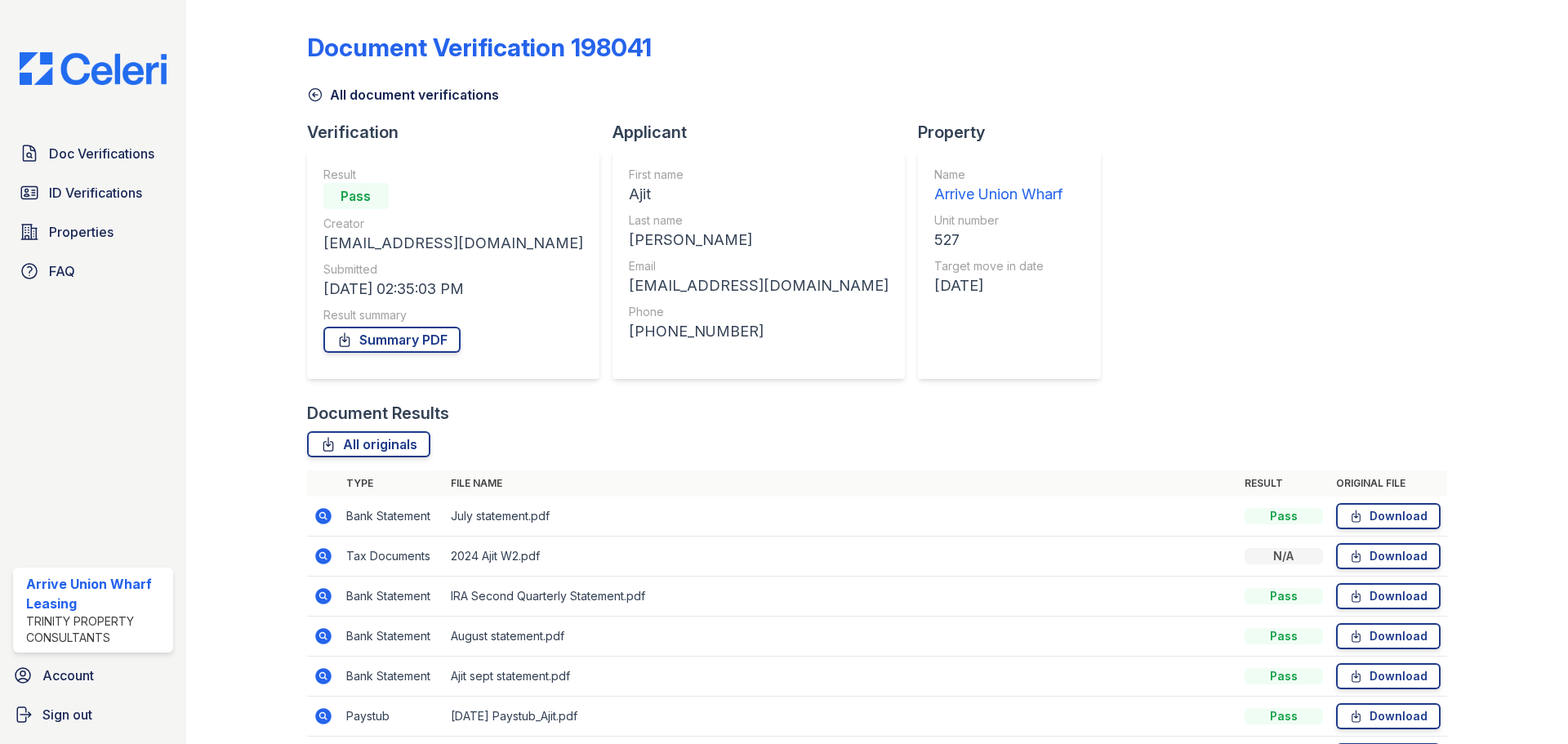
scroll to position [82, 0]
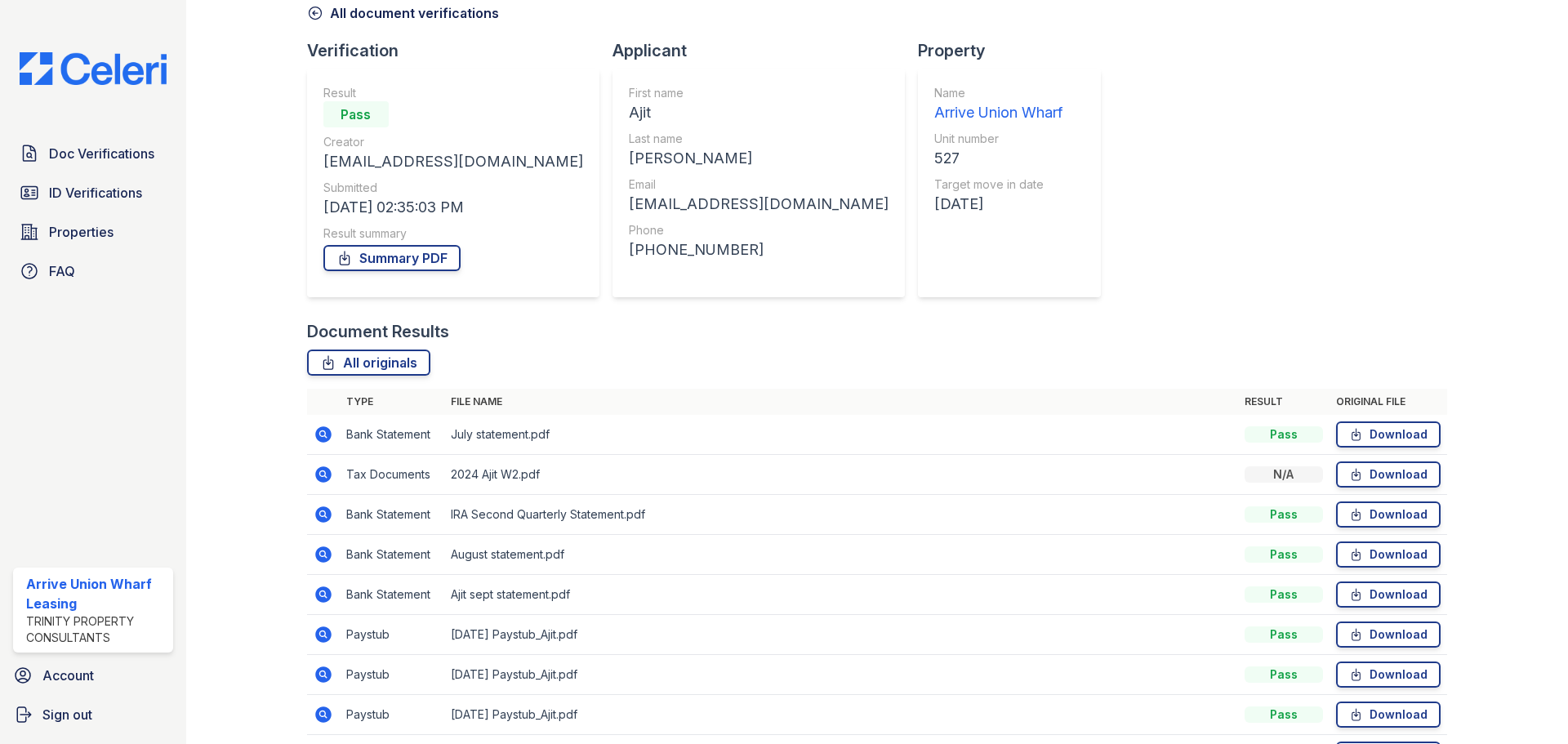
click at [324, 556] on icon at bounding box center [323, 555] width 20 height 20
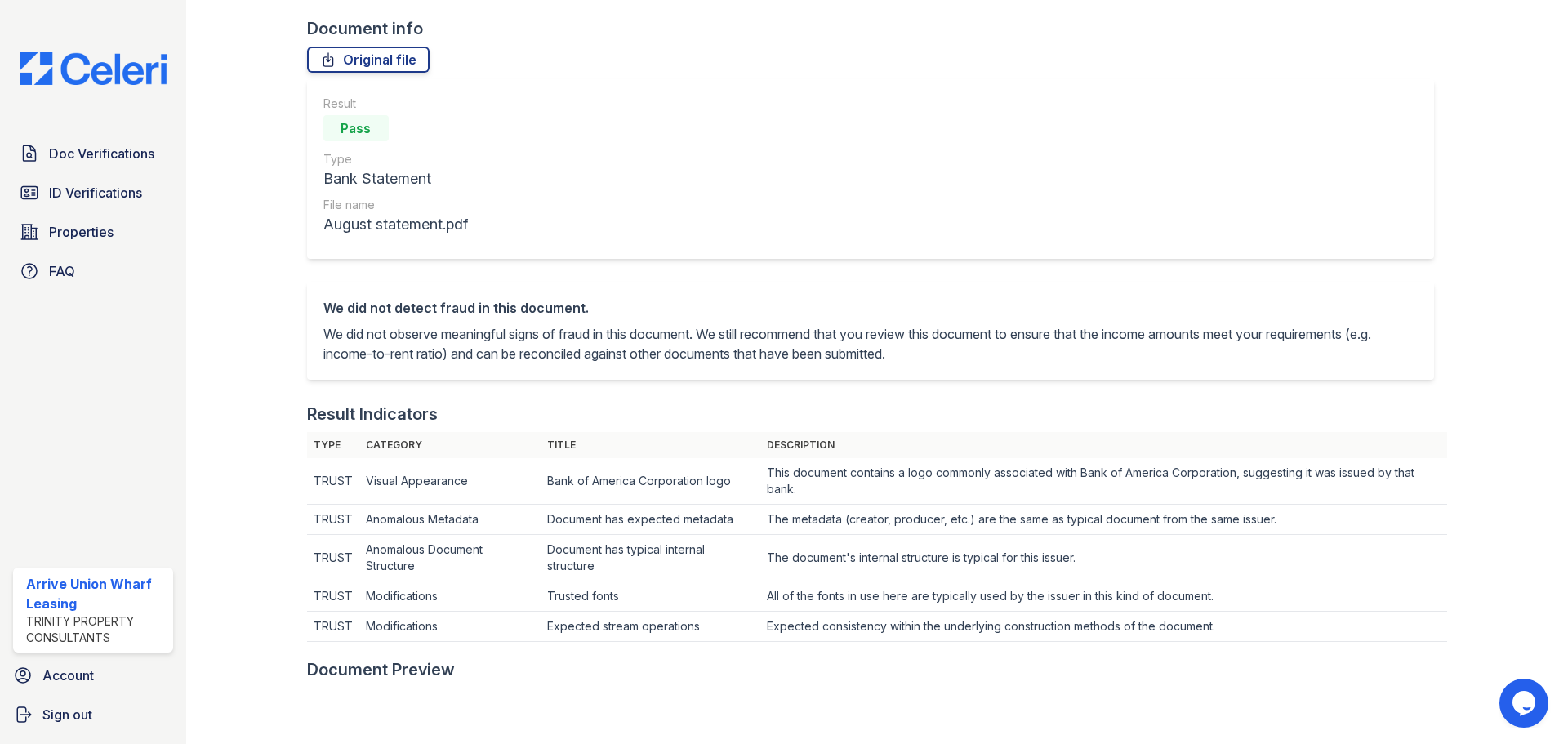
scroll to position [82, 0]
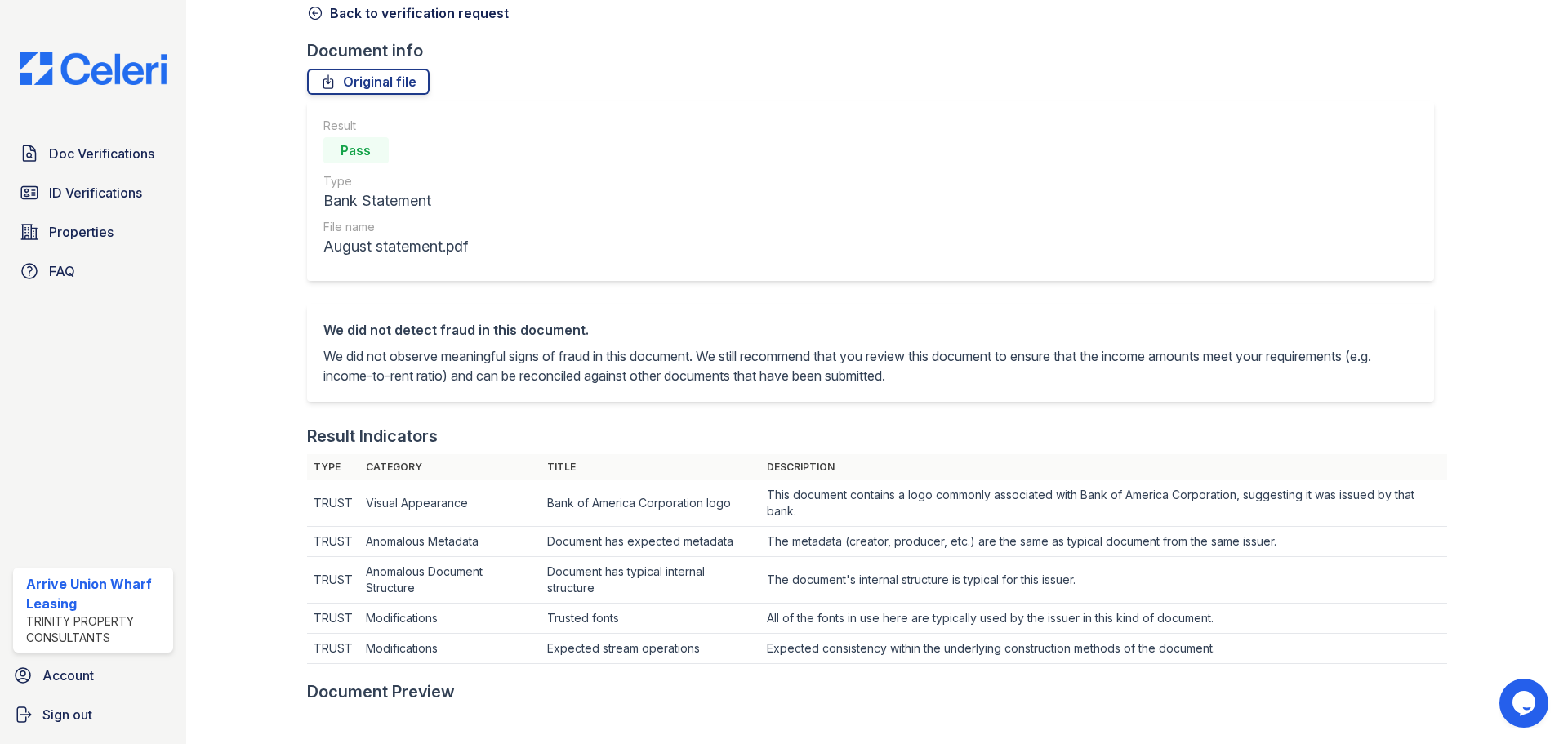
click at [312, 13] on icon at bounding box center [315, 14] width 13 height 13
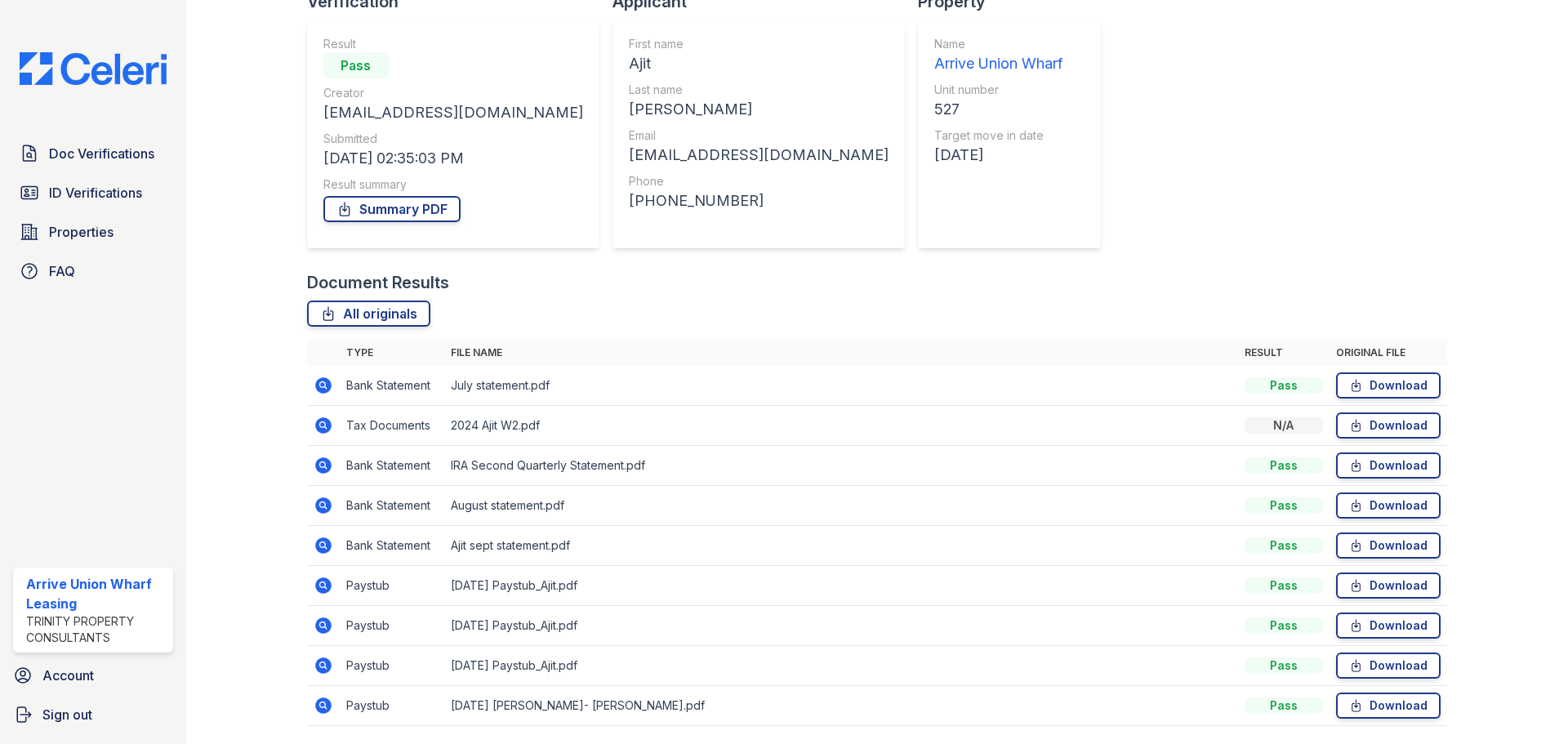
scroll to position [103, 0]
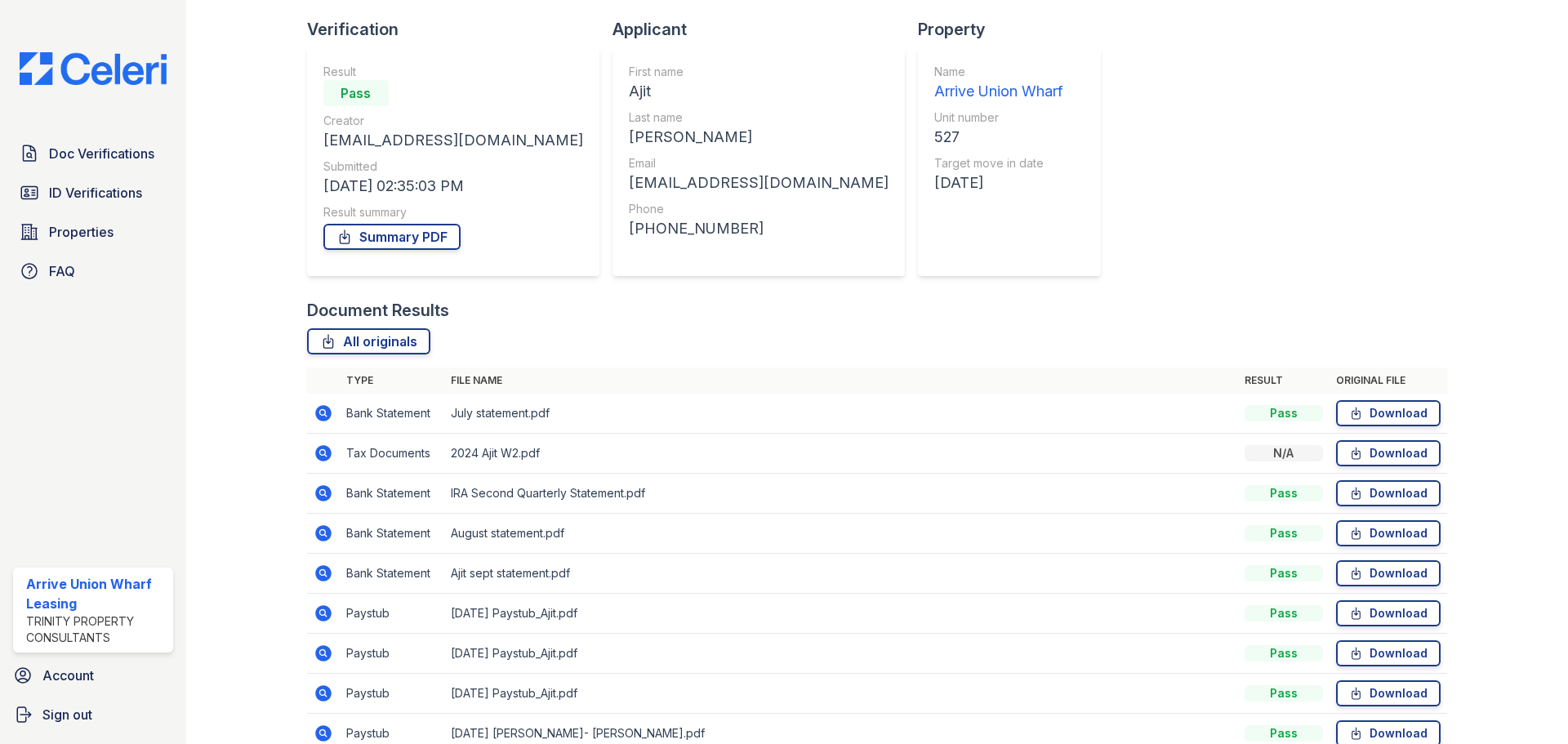
click at [322, 617] on icon at bounding box center [323, 614] width 16 height 16
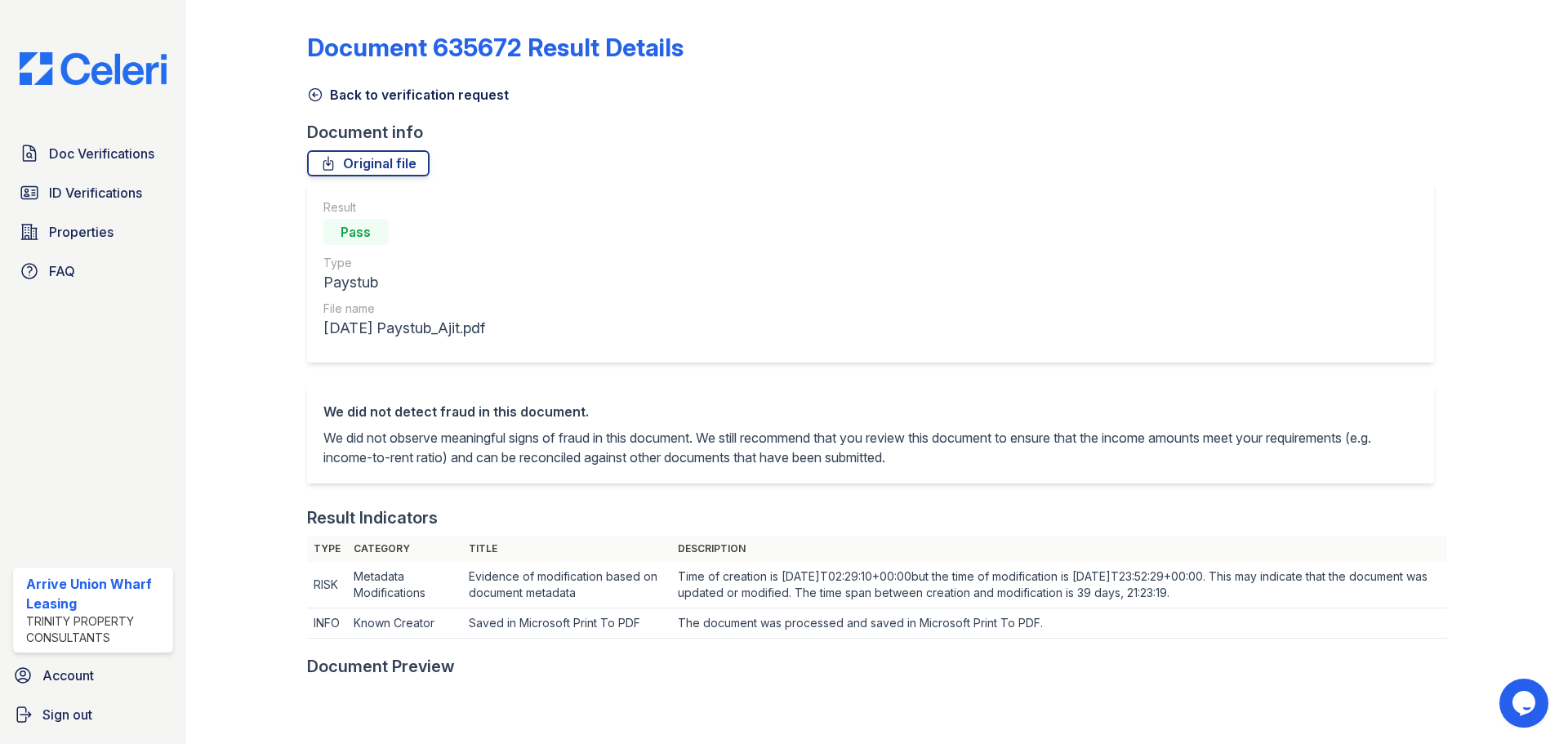
click at [307, 93] on icon at bounding box center [315, 95] width 16 height 16
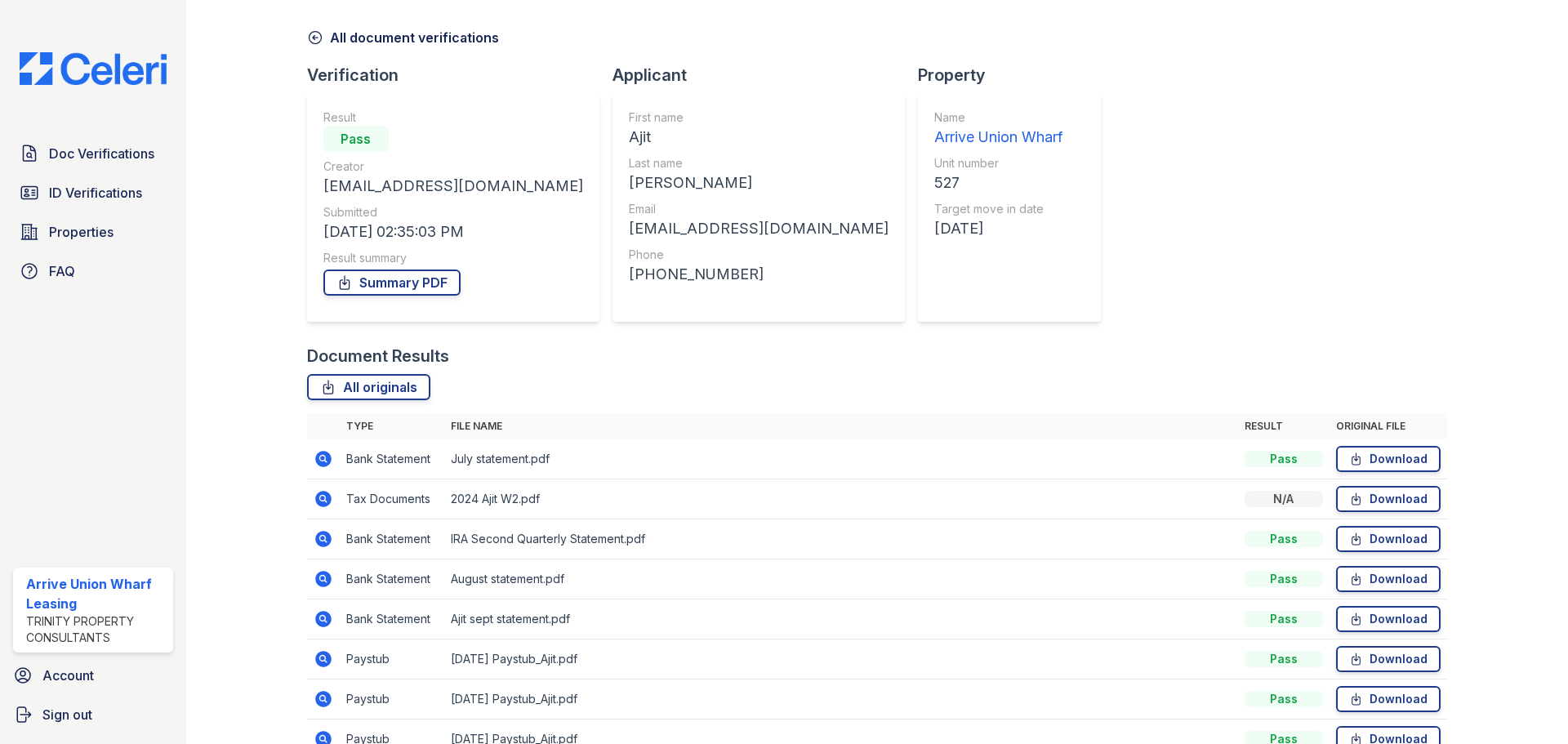
scroll to position [185, 0]
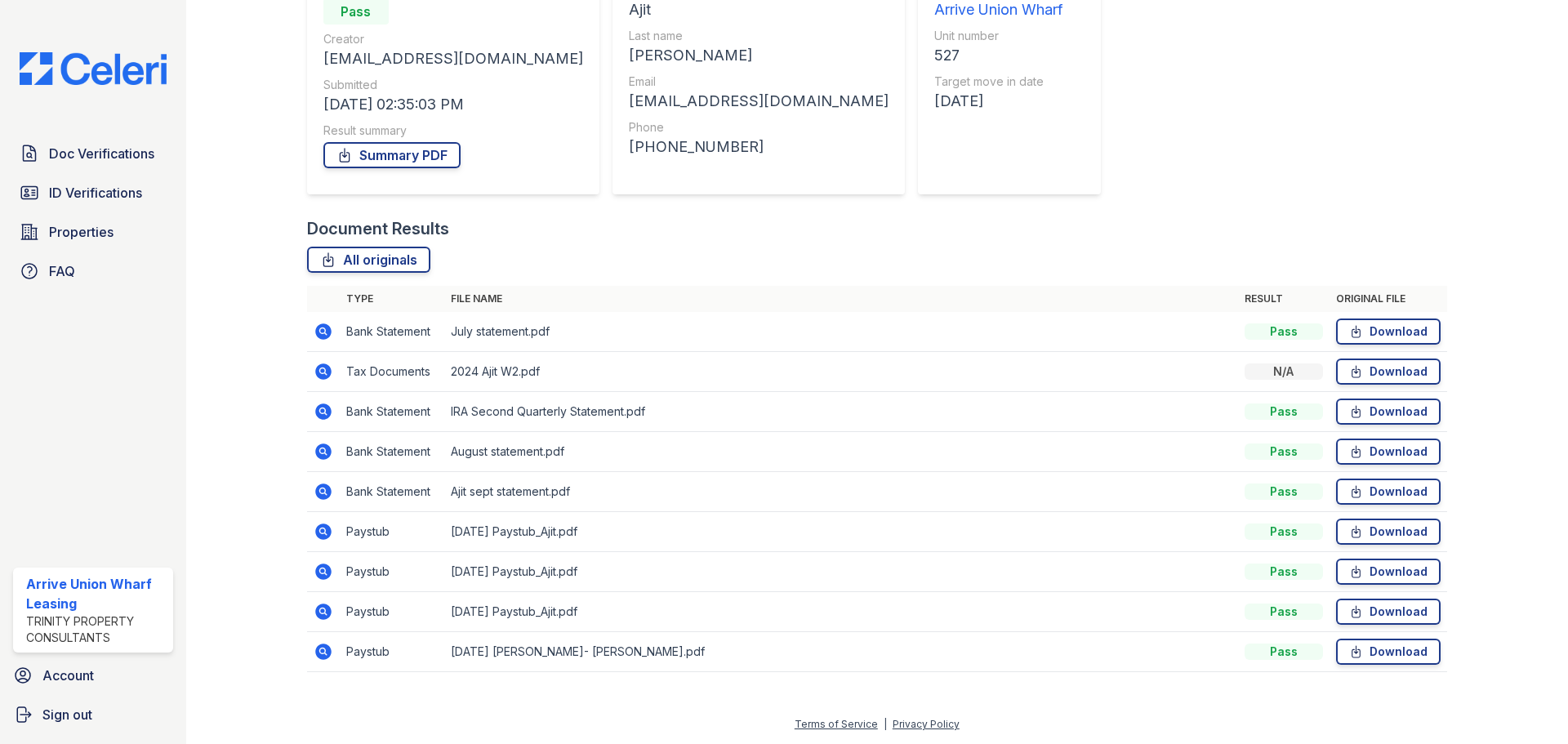
click at [327, 448] on icon at bounding box center [323, 452] width 16 height 16
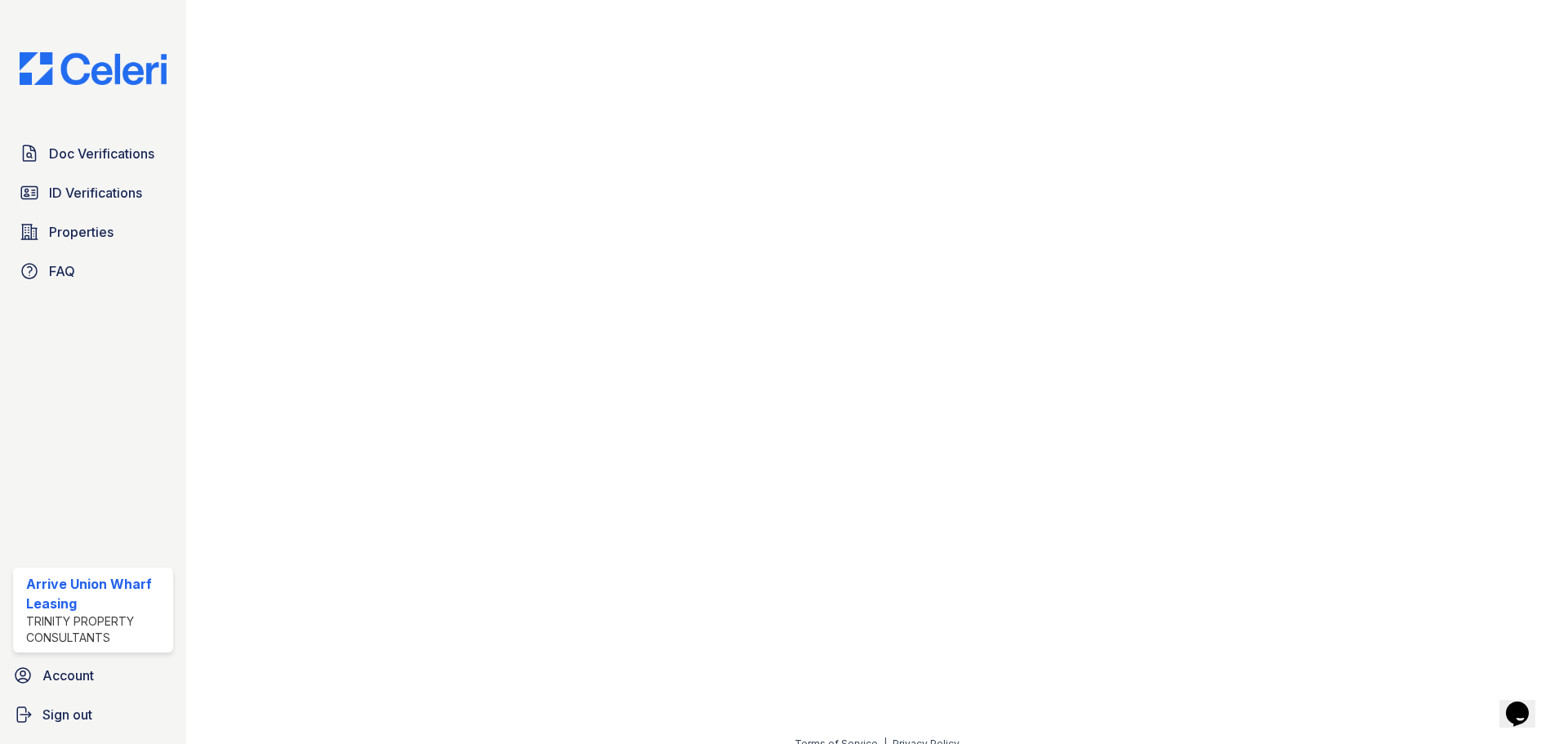
scroll to position [847, 0]
click at [53, 156] on span "Doc Verifications" at bounding box center [101, 154] width 105 height 20
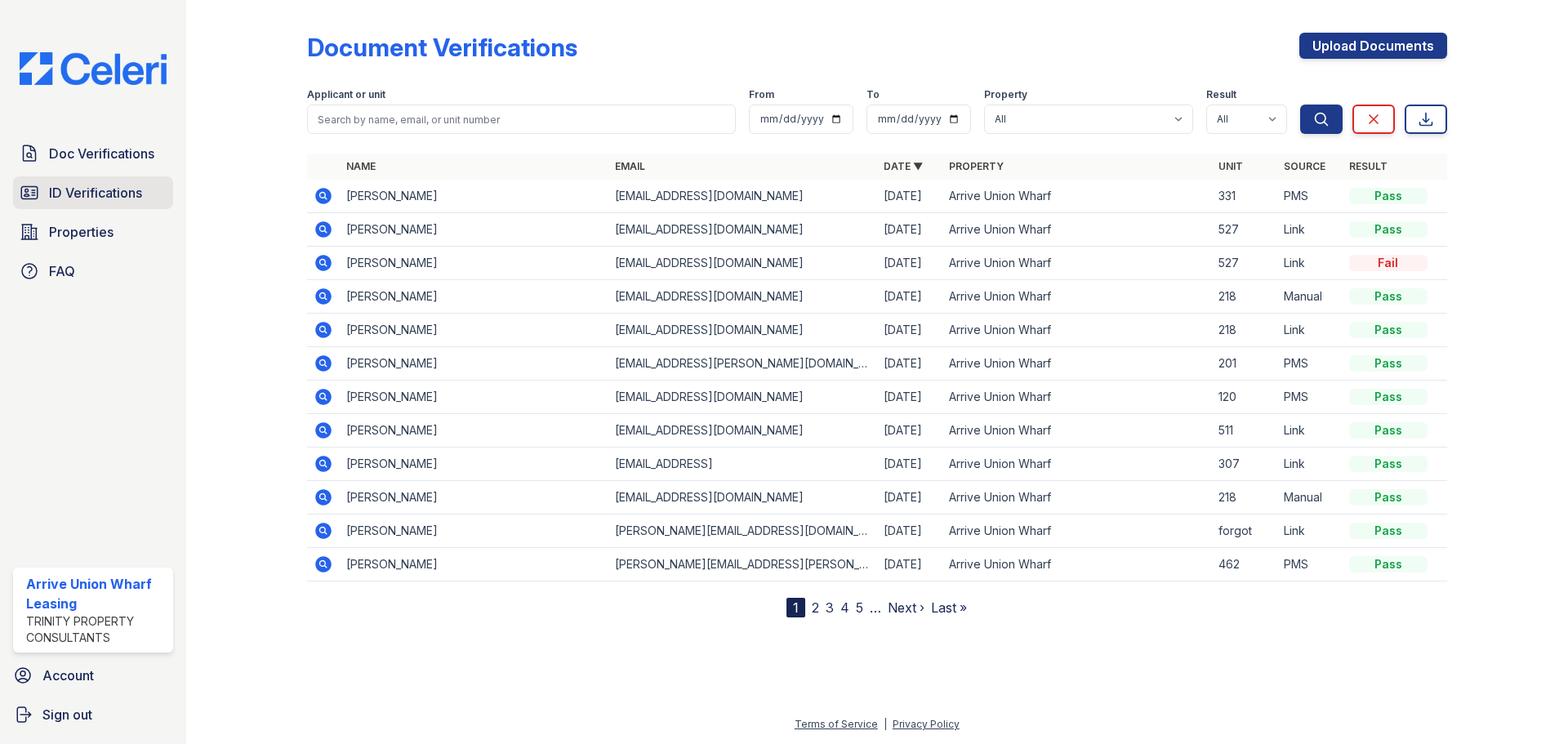
click at [63, 188] on span "ID Verifications" at bounding box center [95, 193] width 93 height 20
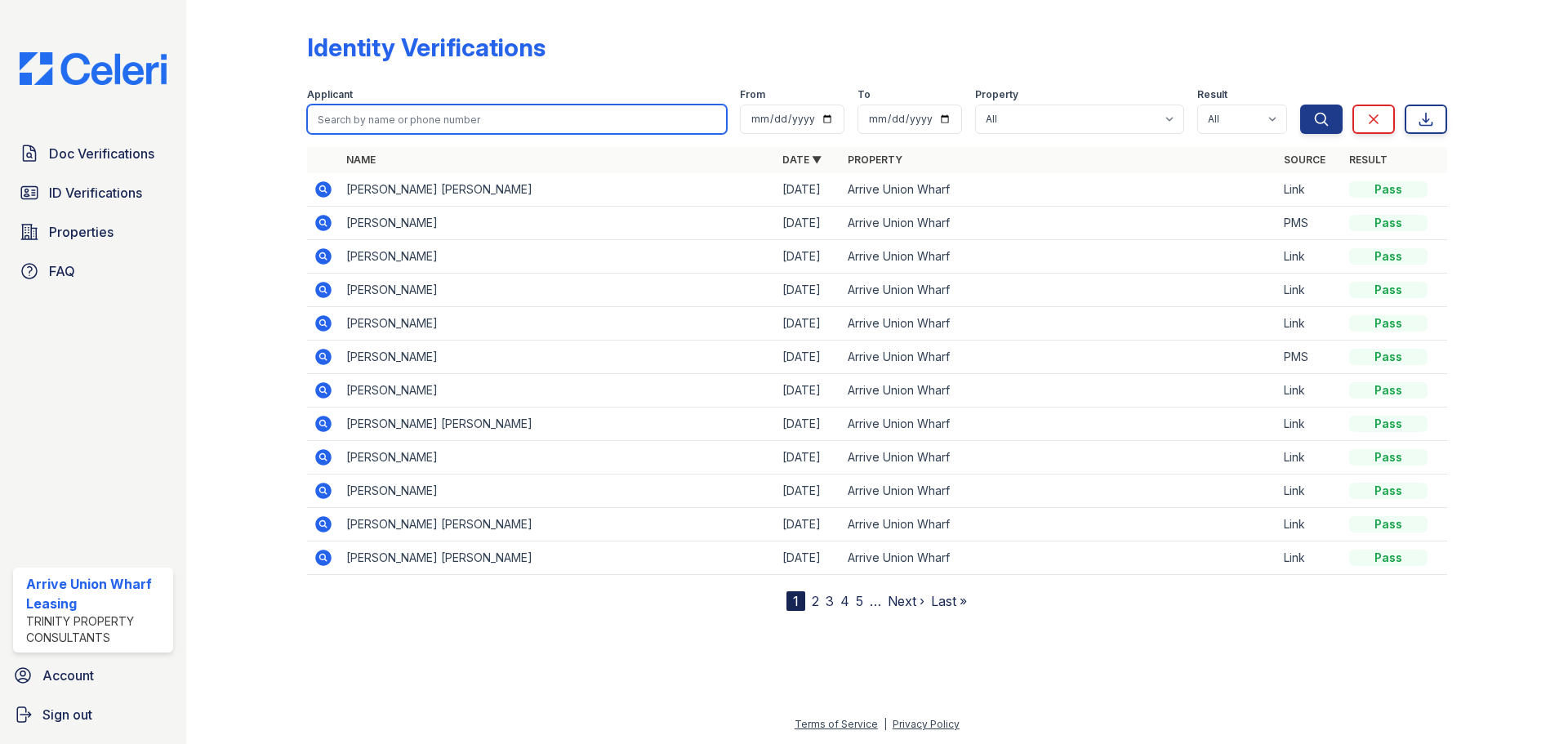
click at [364, 121] on input "search" at bounding box center [516, 119] width 419 height 29
type input "arti"
click at [1300, 104] on button "Search" at bounding box center [1321, 119] width 43 height 29
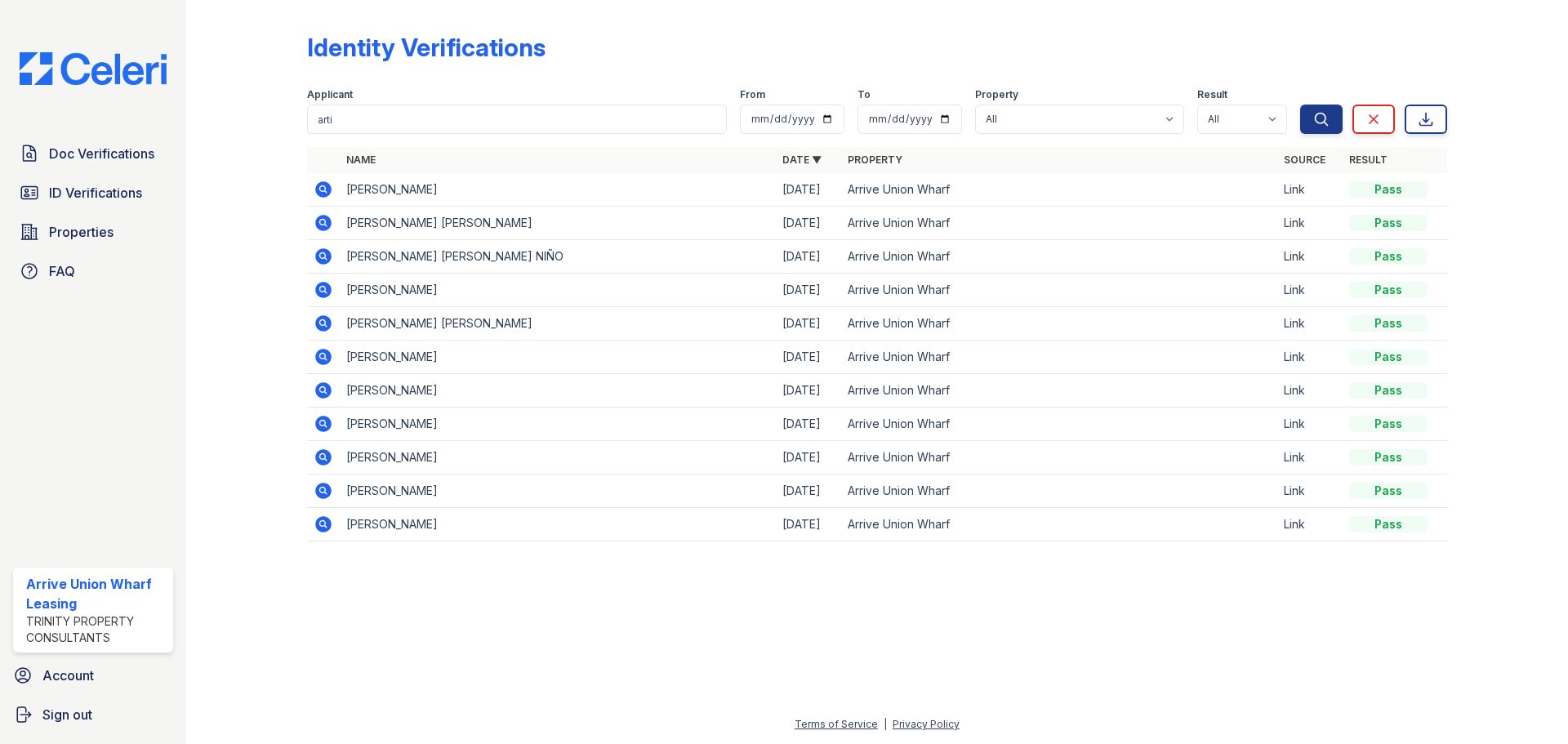
click at [329, 188] on icon at bounding box center [323, 189] width 16 height 16
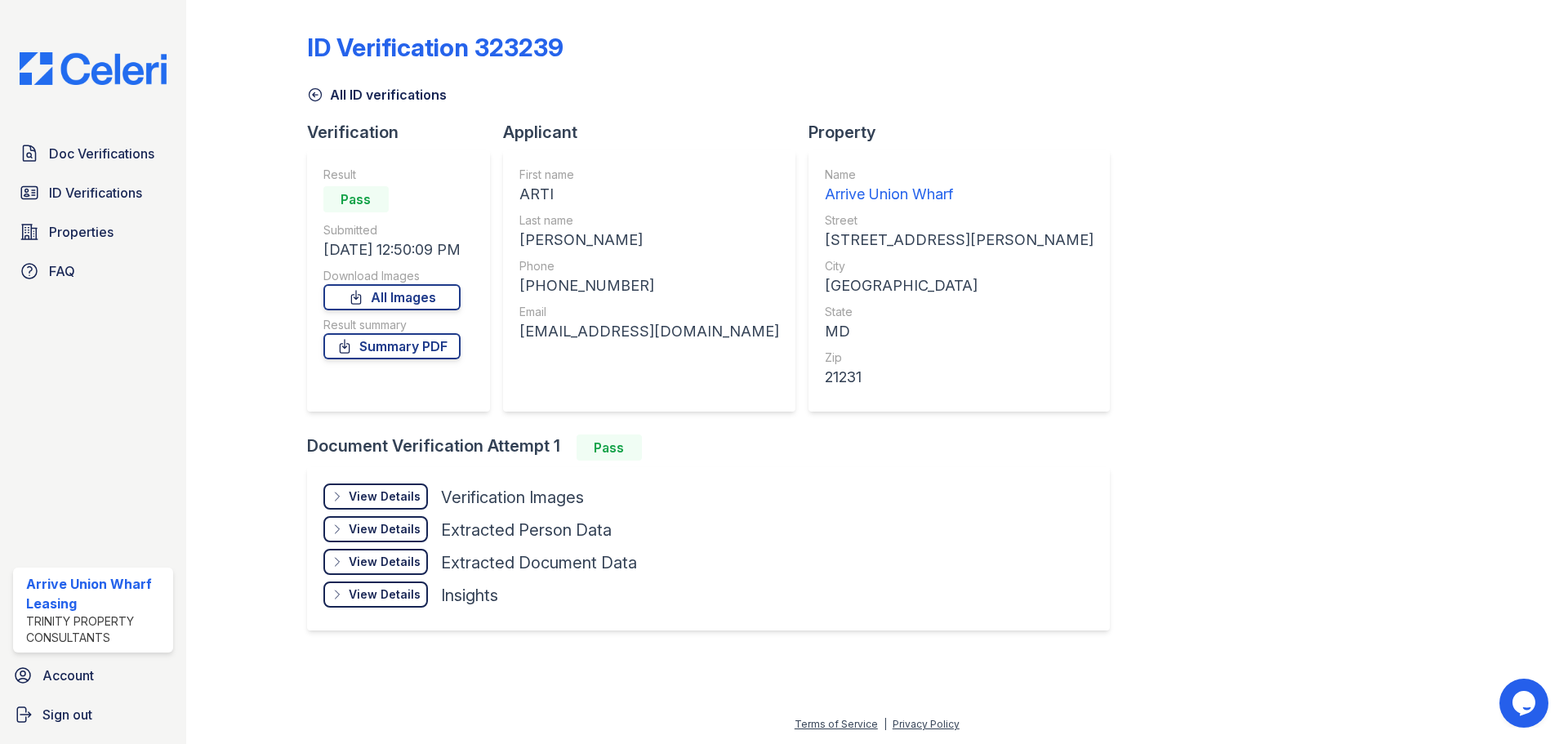
click at [386, 504] on div "View Details" at bounding box center [384, 497] width 72 height 16
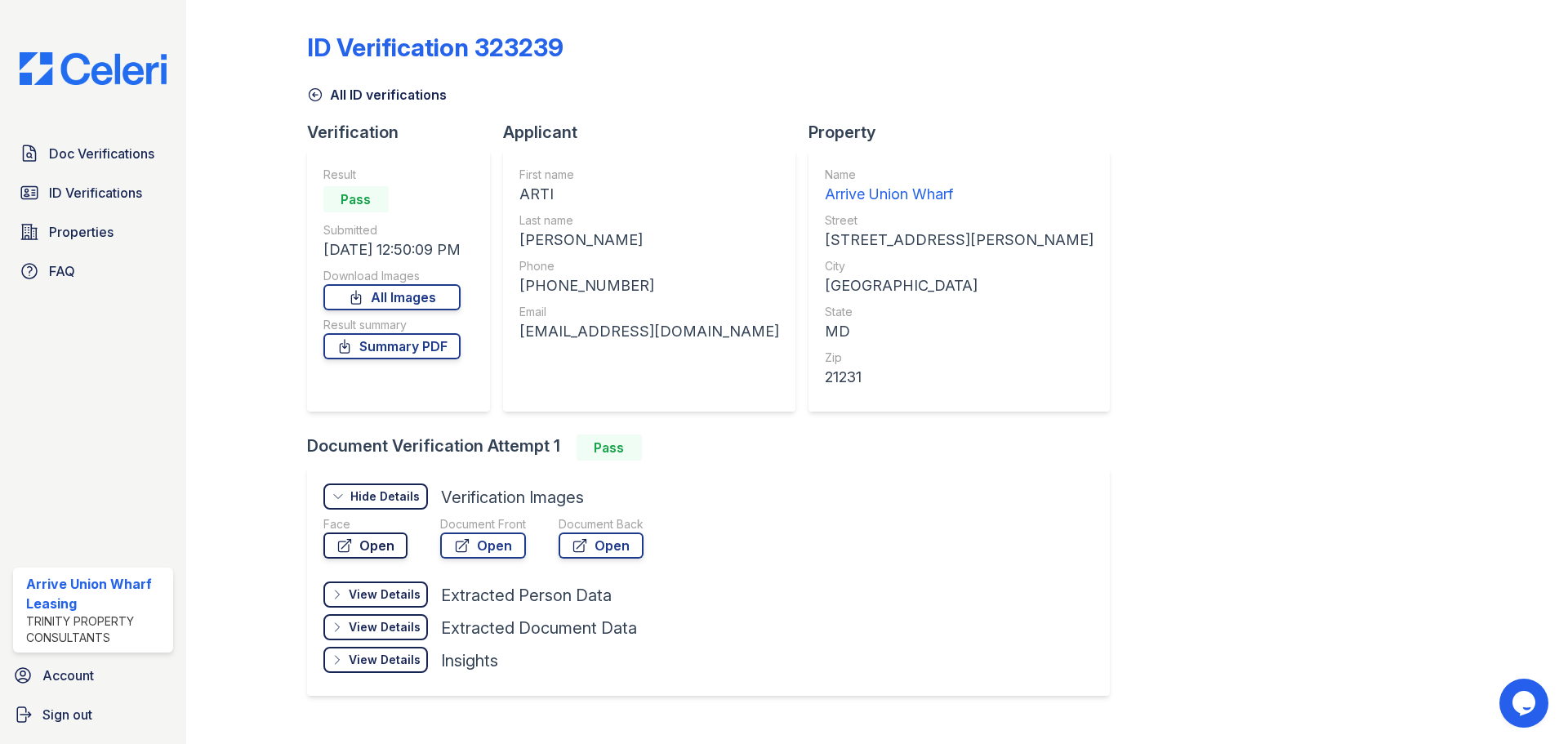
click at [381, 549] on link "Open" at bounding box center [365, 546] width 84 height 26
click at [112, 198] on span "ID Verifications" at bounding box center [95, 193] width 93 height 20
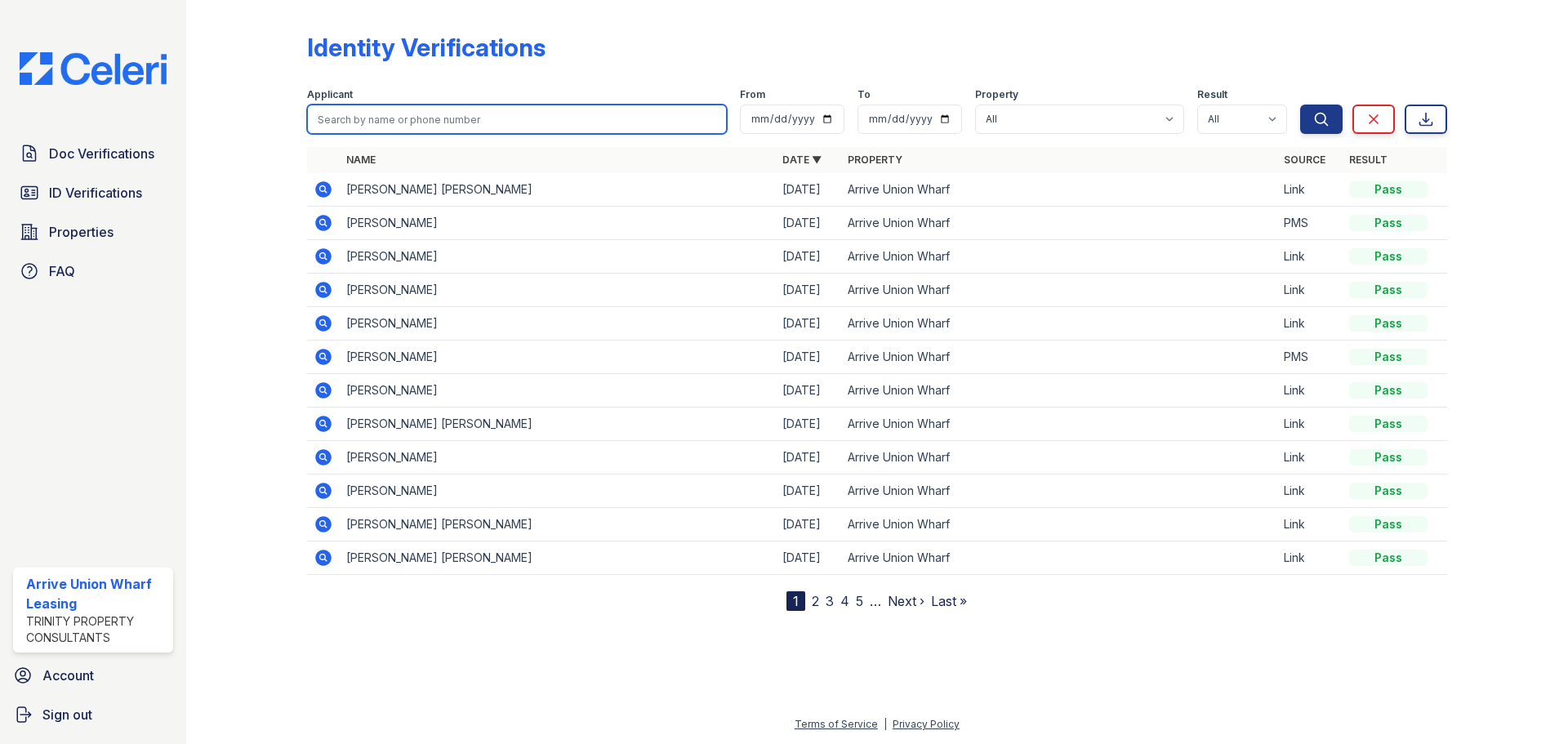
click at [347, 116] on input "search" at bounding box center [516, 119] width 419 height 29
type input "ajit"
click at [1300, 104] on button "Search" at bounding box center [1321, 119] width 43 height 29
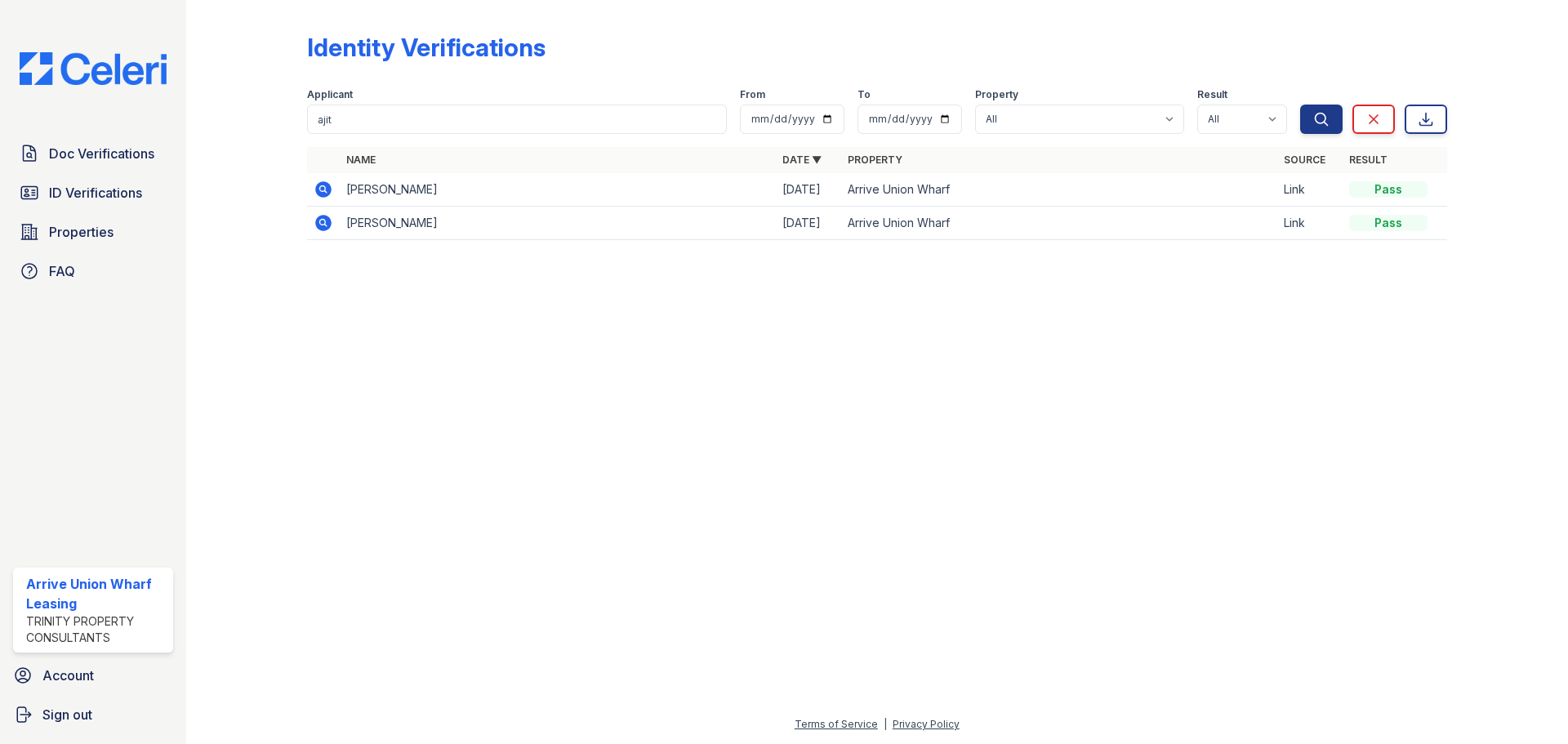
click at [324, 189] on icon at bounding box center [322, 188] width 5 height 5
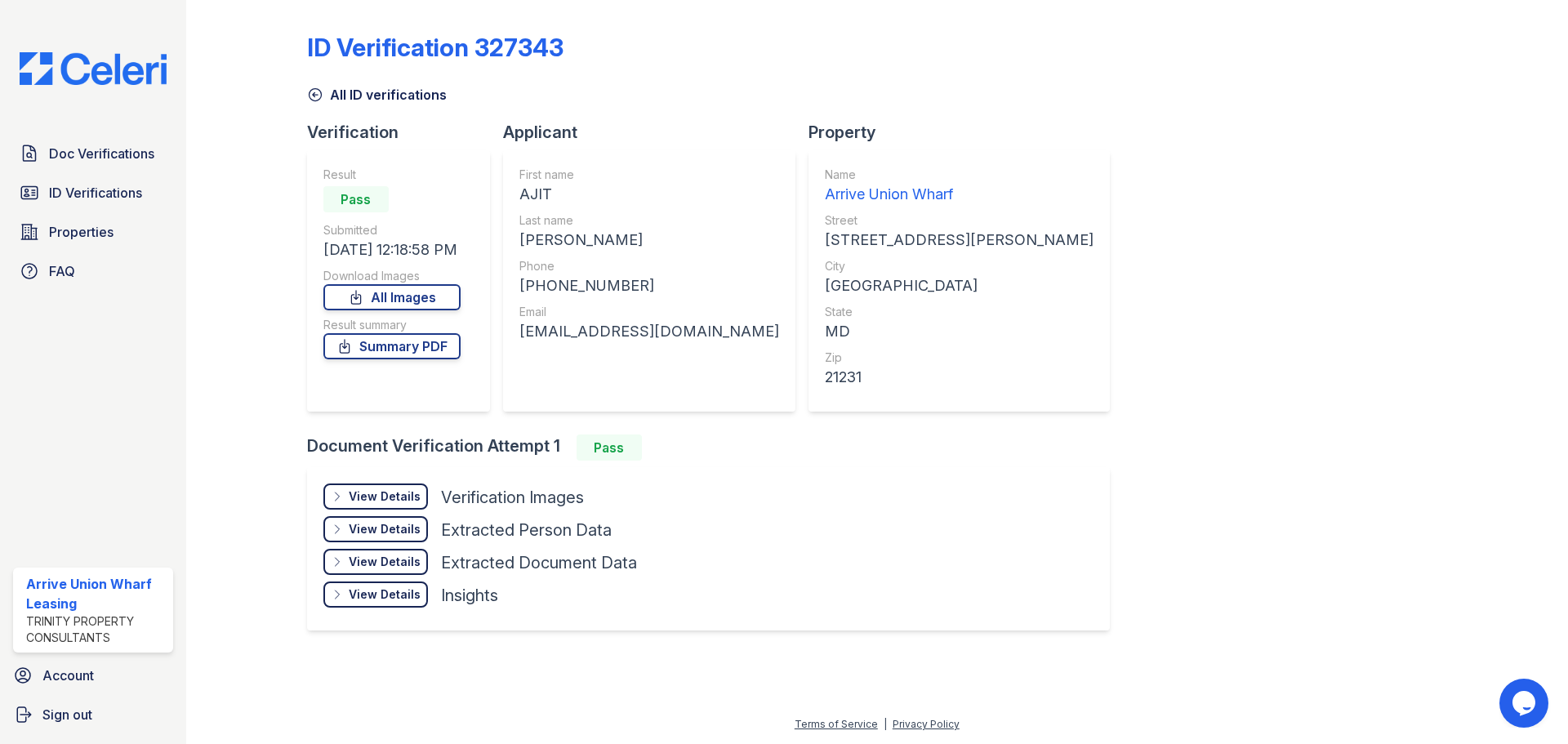
click at [398, 494] on div "View Details" at bounding box center [384, 497] width 72 height 16
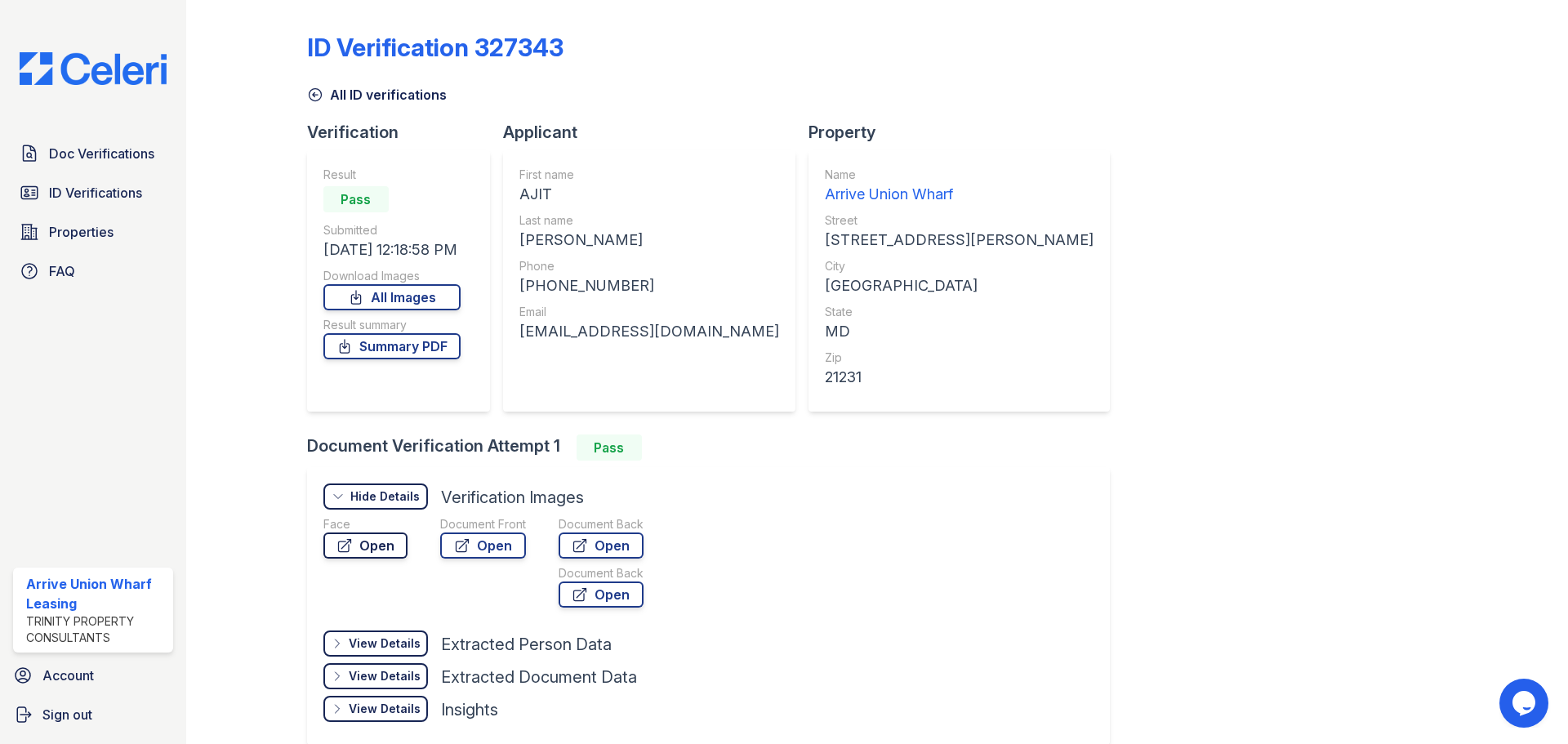
click at [398, 540] on link "Open" at bounding box center [365, 546] width 84 height 26
click at [115, 204] on link "ID Verifications" at bounding box center [92, 193] width 160 height 33
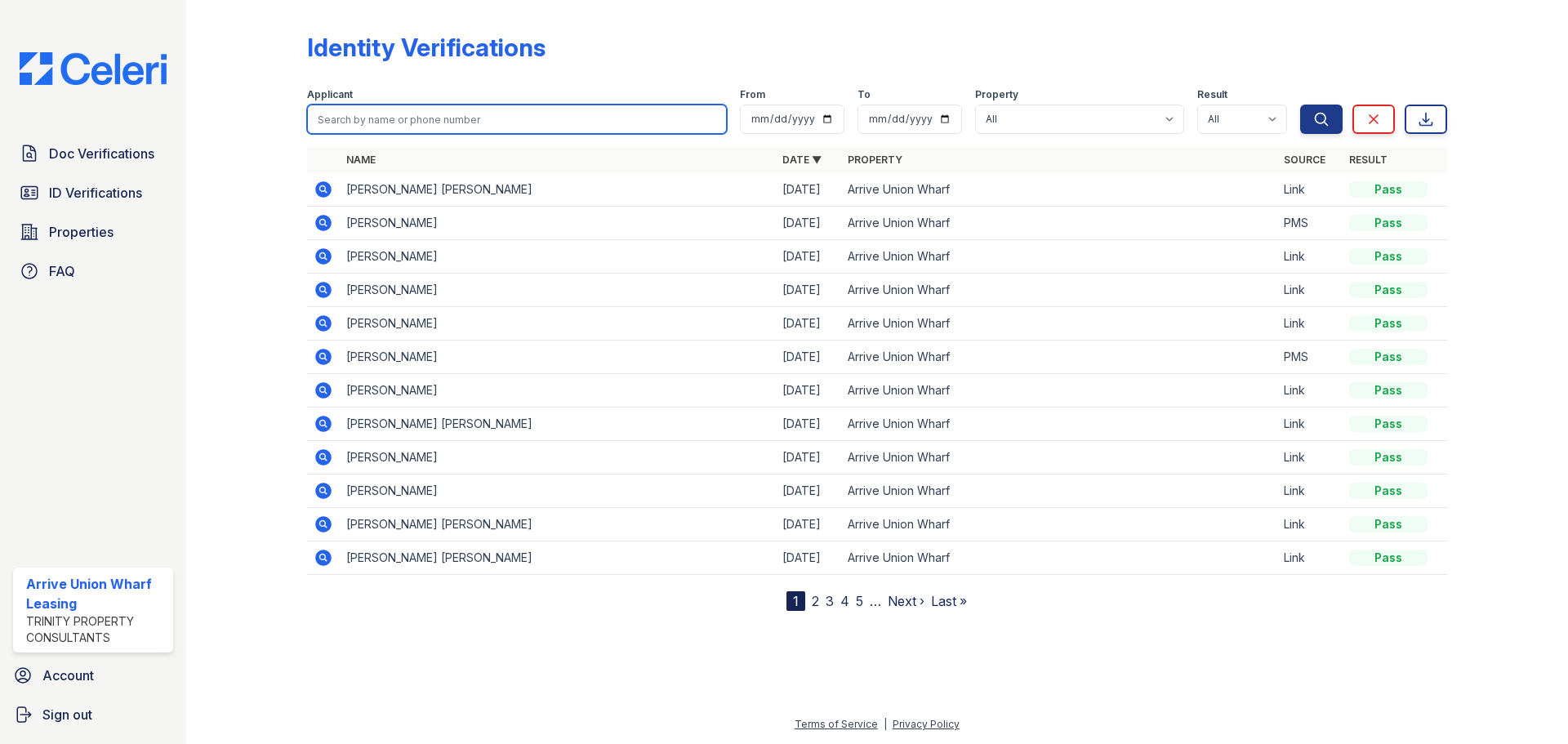
click at [403, 114] on input "search" at bounding box center [516, 119] width 419 height 29
type input "jonathan"
click at [1300, 104] on button "Search" at bounding box center [1321, 119] width 43 height 29
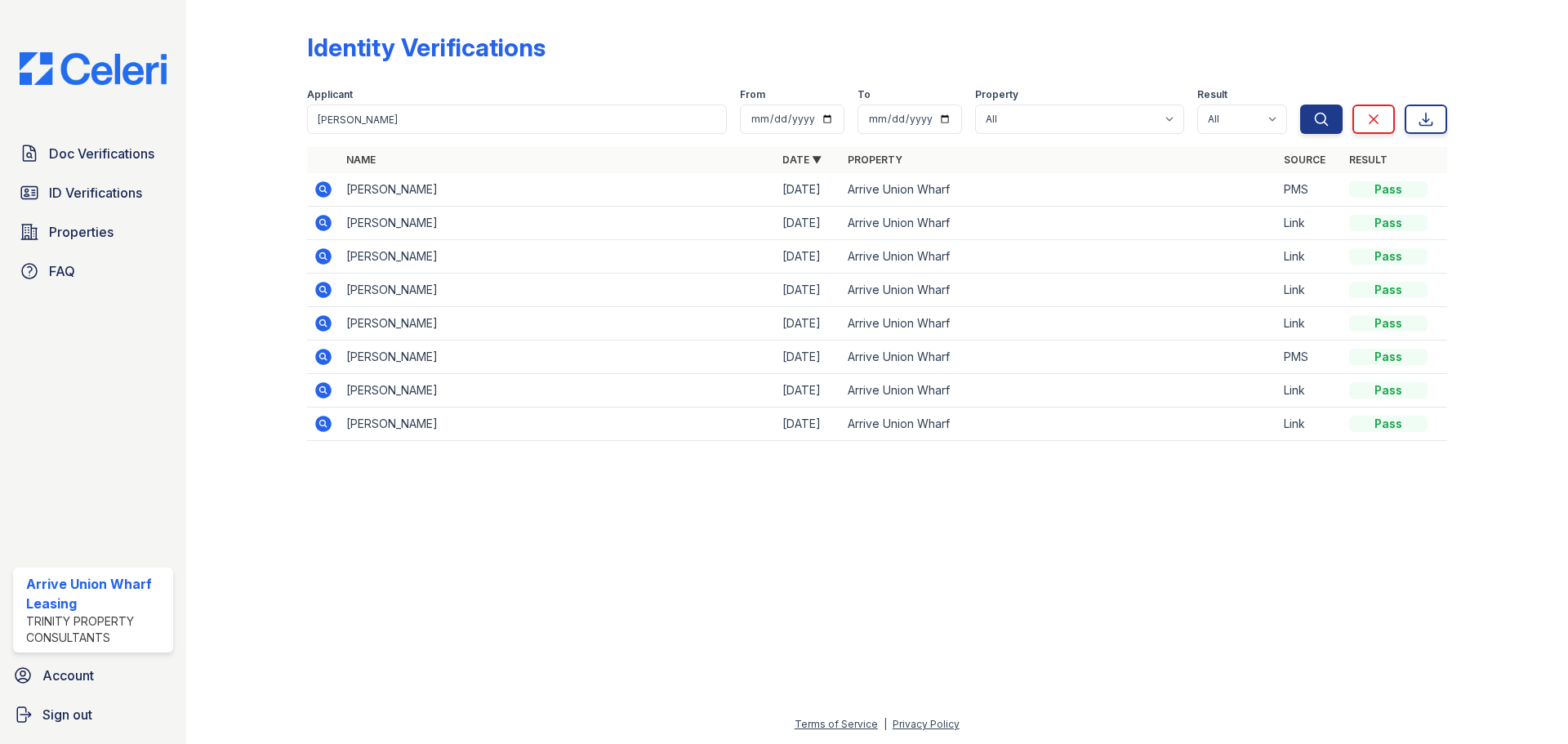
click at [320, 189] on icon at bounding box center [323, 189] width 20 height 20
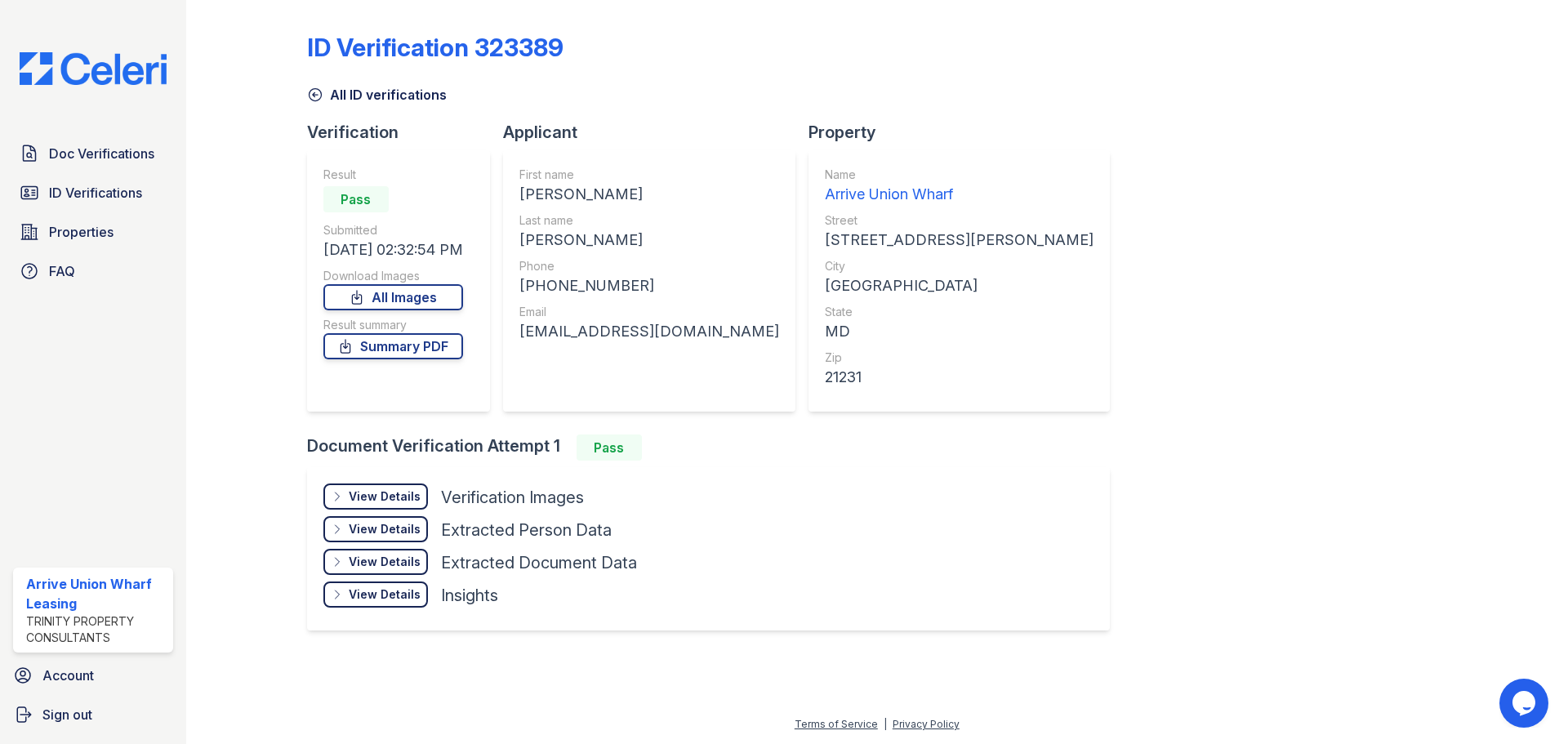
click at [385, 491] on div "View Details" at bounding box center [384, 497] width 72 height 16
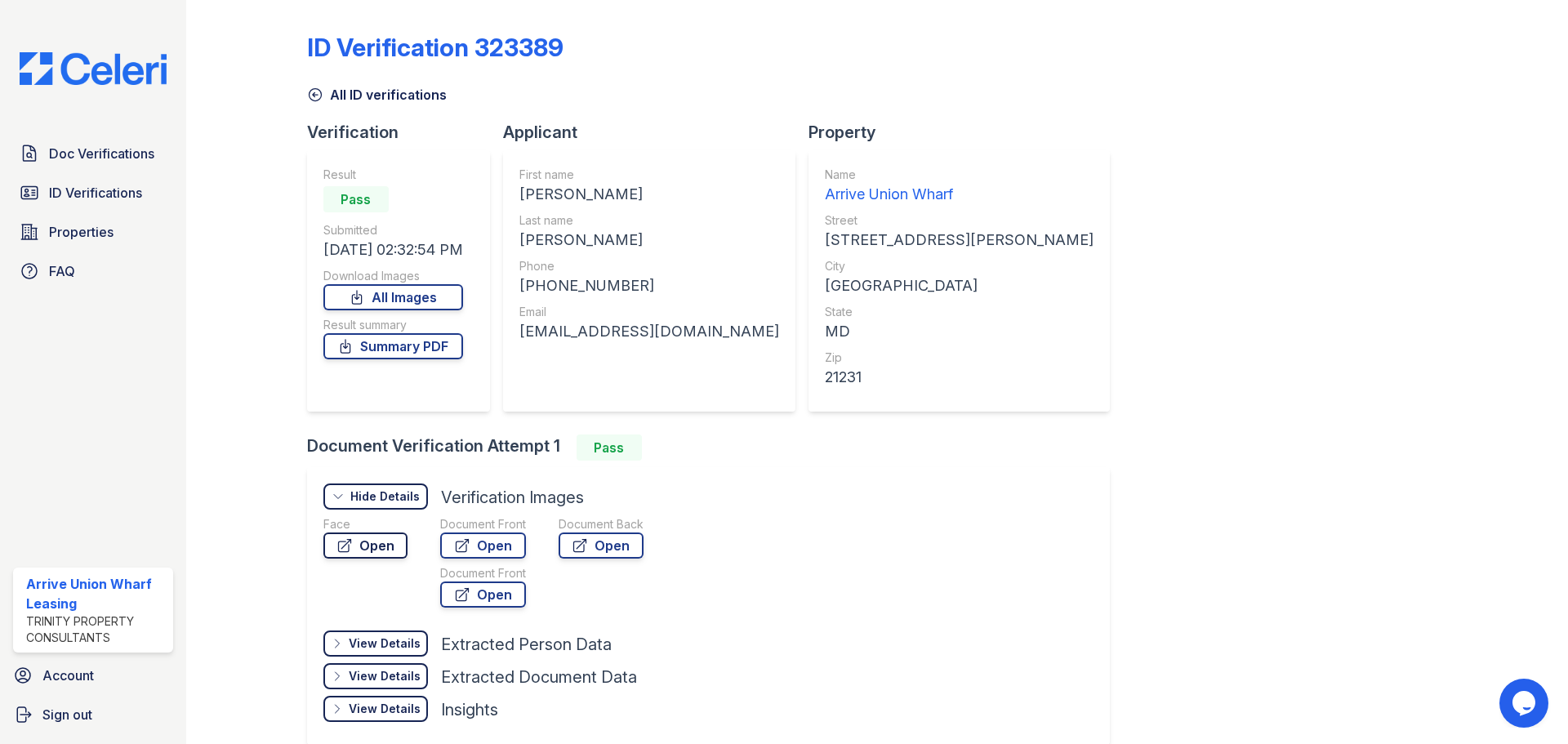
click at [374, 552] on link "Open" at bounding box center [365, 546] width 84 height 26
click at [470, 548] on link "Open" at bounding box center [483, 546] width 86 height 26
